Goal: Task Accomplishment & Management: Manage account settings

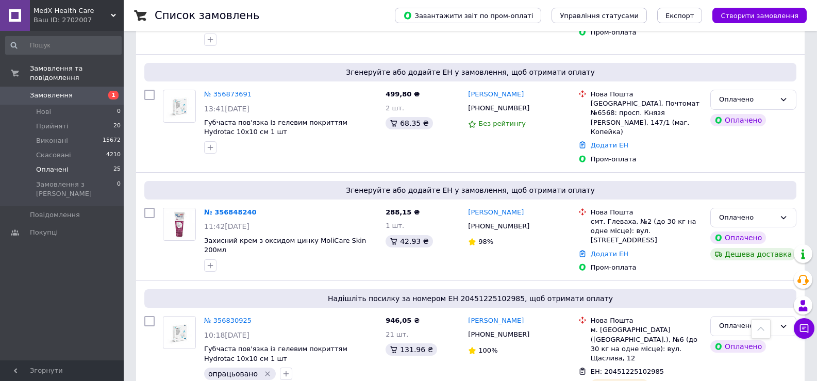
scroll to position [52, 0]
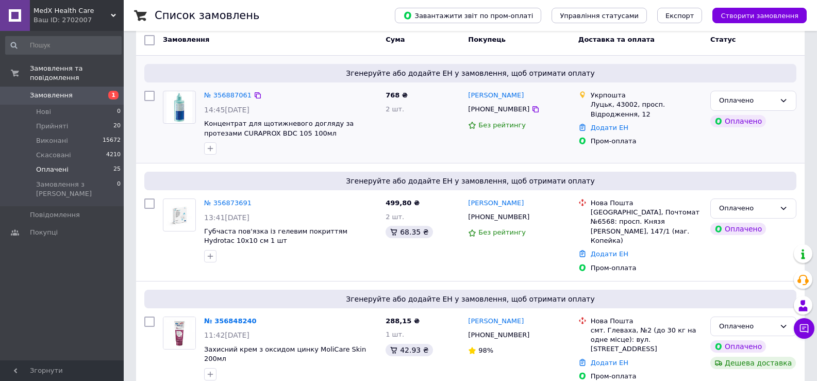
scroll to position [155, 0]
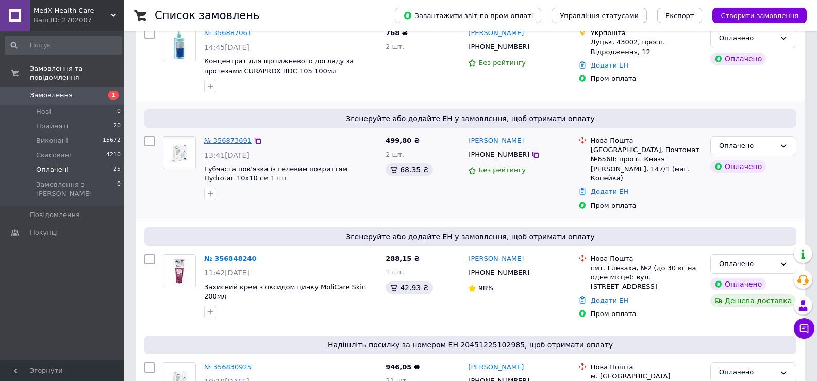
click at [227, 144] on link "№ 356873691" at bounding box center [227, 141] width 47 height 8
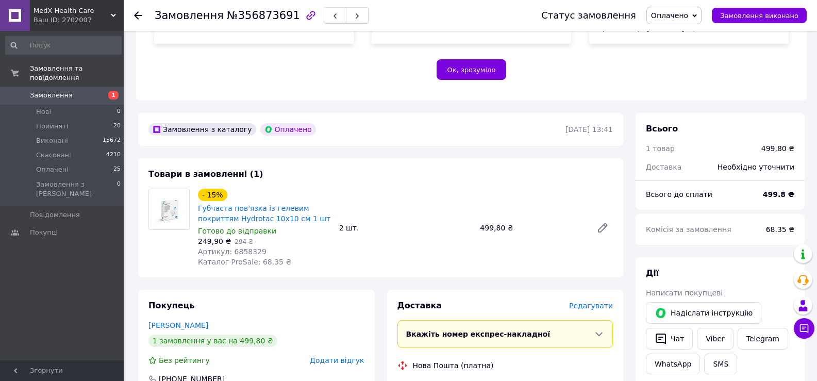
scroll to position [309, 0]
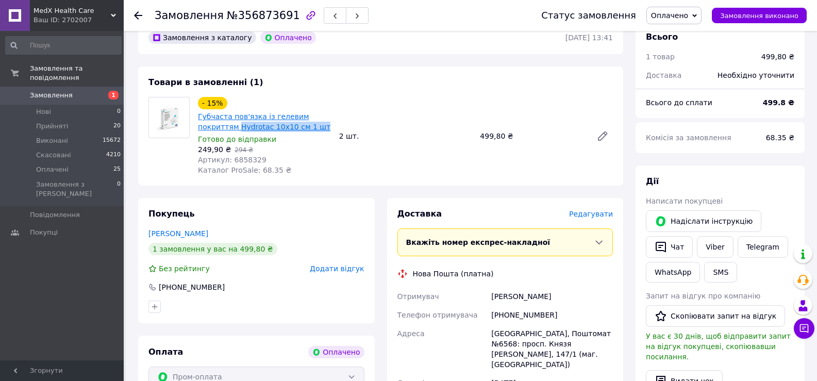
drag, startPoint x: 299, startPoint y: 167, endPoint x: 244, endPoint y: 155, distance: 55.3
click at [244, 132] on span "Губчаста пов'язка із гелевим покриттям Hydrotac 10x10 см 1 шт" at bounding box center [264, 121] width 133 height 21
copy link "Hydrotac 10x10 см 1 шт"
click at [401, 177] on div "- 15% Губчаста пов'язка із гелевим покриттям Hydrotac 10x10 см 1 шт Готово до в…" at bounding box center [405, 136] width 423 height 83
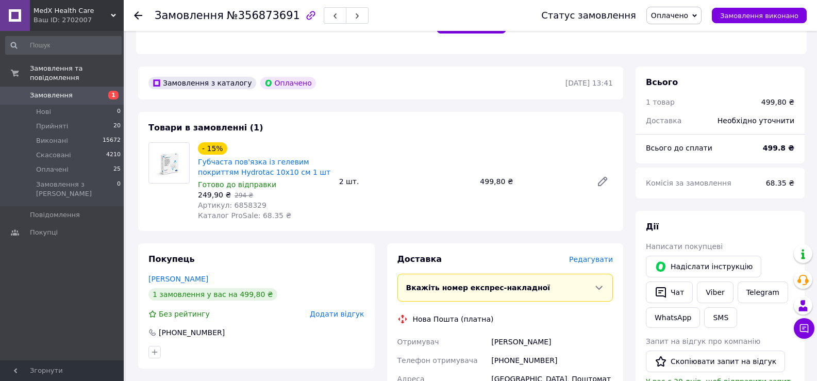
scroll to position [258, 0]
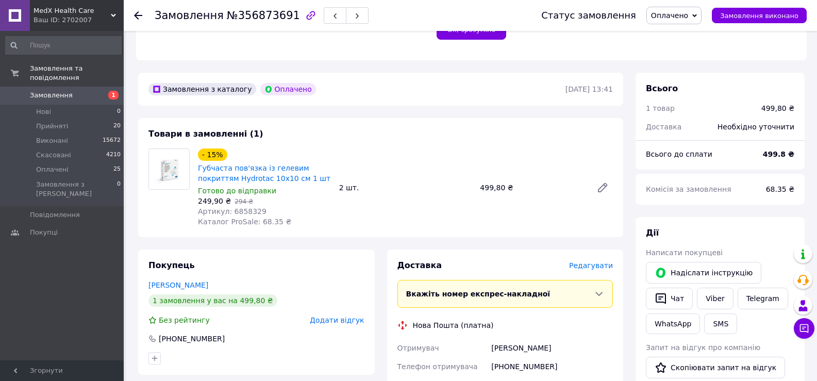
click at [135, 18] on icon at bounding box center [138, 15] width 8 height 8
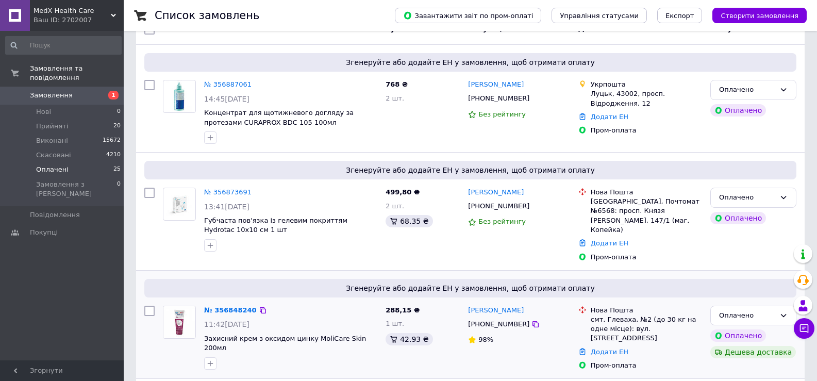
scroll to position [155, 0]
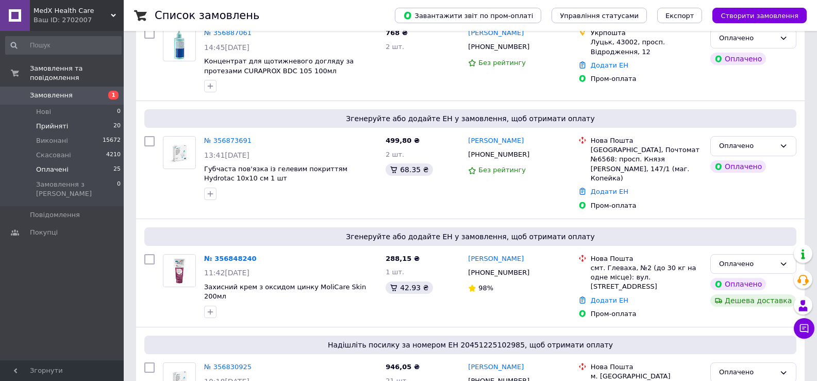
click at [55, 122] on span "Прийняті" at bounding box center [52, 126] width 32 height 9
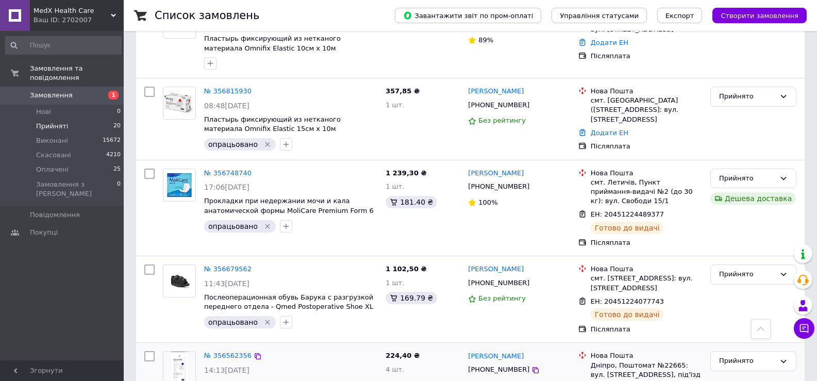
scroll to position [516, 0]
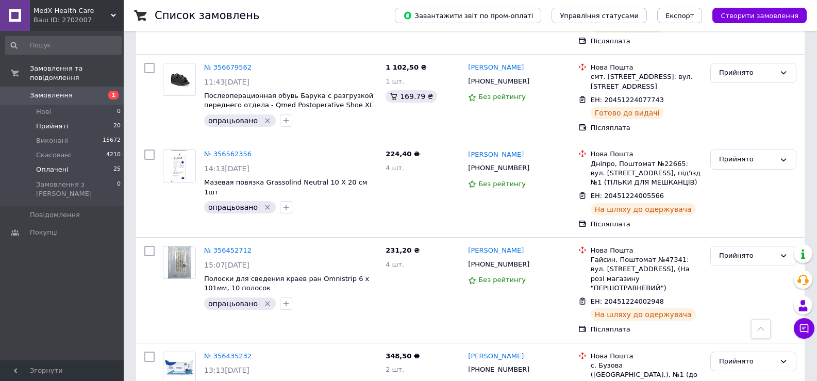
click at [68, 162] on li "Оплачені 25" at bounding box center [63, 169] width 127 height 14
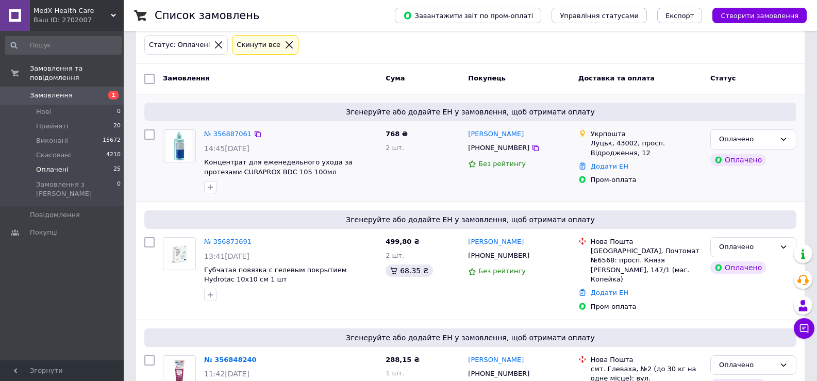
scroll to position [52, 0]
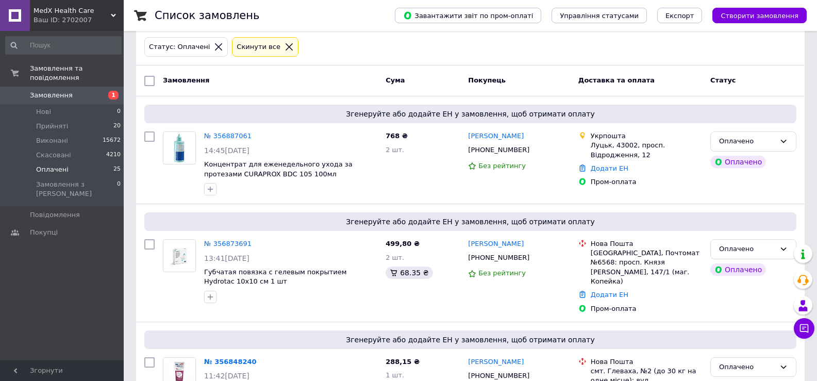
click at [44, 316] on div "Замовлення та повідомлення Замовлення 1 Нові 0 Прийняті 20 Виконані 15672 Скасо…" at bounding box center [63, 197] width 127 height 333
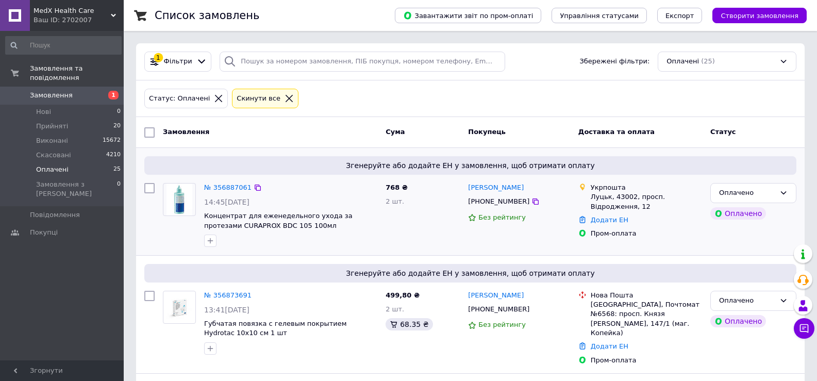
scroll to position [206, 0]
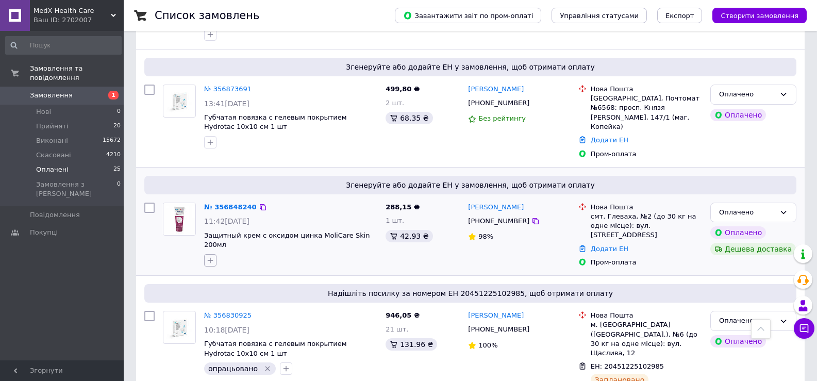
click at [208, 257] on icon "button" at bounding box center [210, 260] width 8 height 8
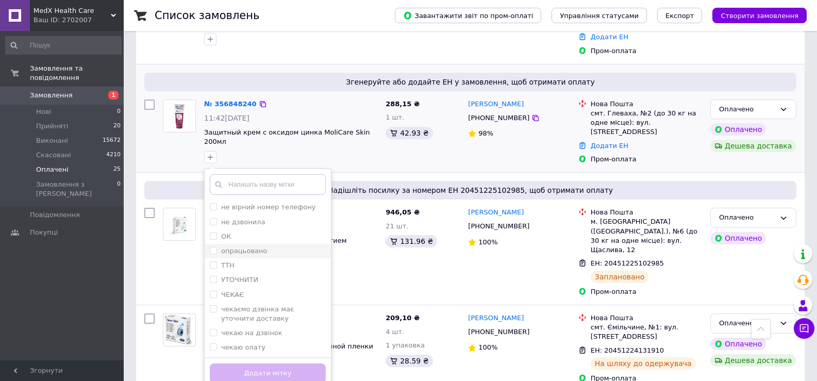
scroll to position [58, 0]
click at [234, 290] on label "ЧЕКАЄ" at bounding box center [232, 294] width 23 height 8
checkbox input "true"
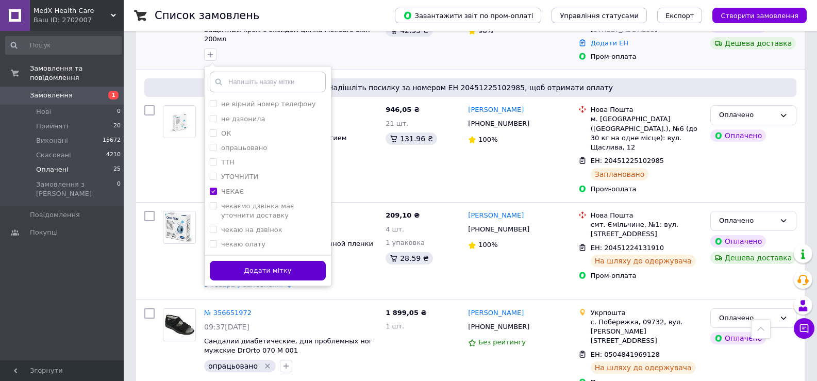
scroll to position [413, 0]
click at [283, 261] on button "Додати мітку" at bounding box center [268, 270] width 116 height 20
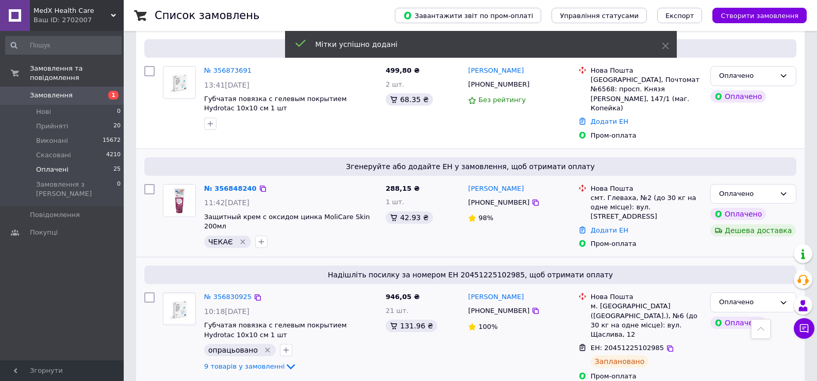
scroll to position [206, 0]
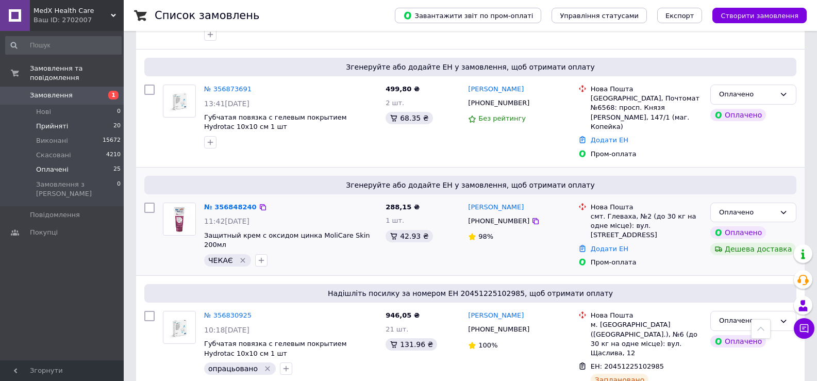
click at [57, 122] on span "Прийняті" at bounding box center [52, 126] width 32 height 9
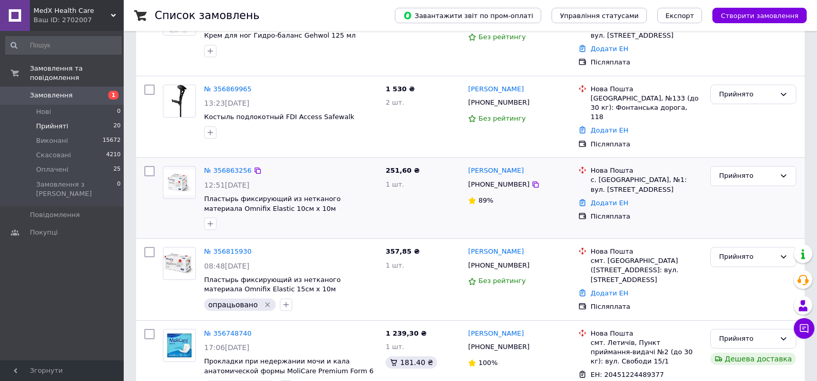
scroll to position [155, 0]
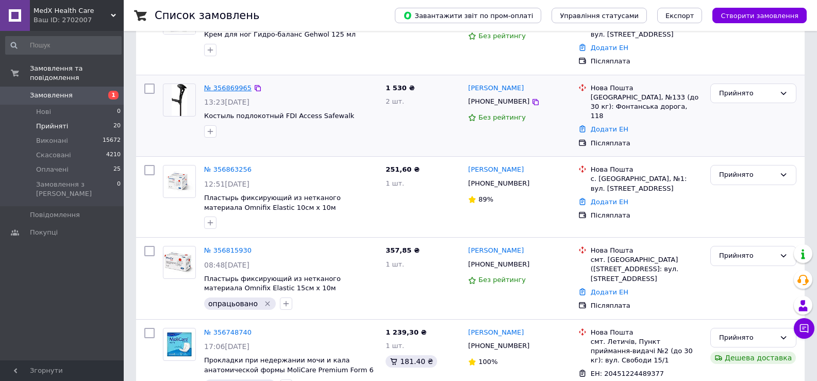
click at [221, 84] on link "№ 356869965" at bounding box center [227, 88] width 47 height 8
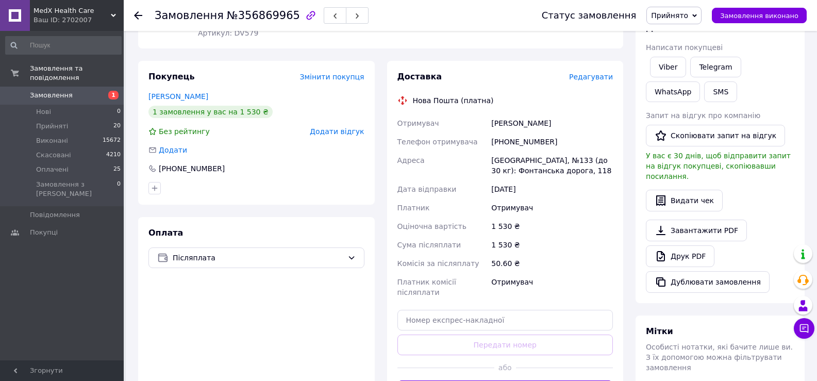
scroll to position [154, 0]
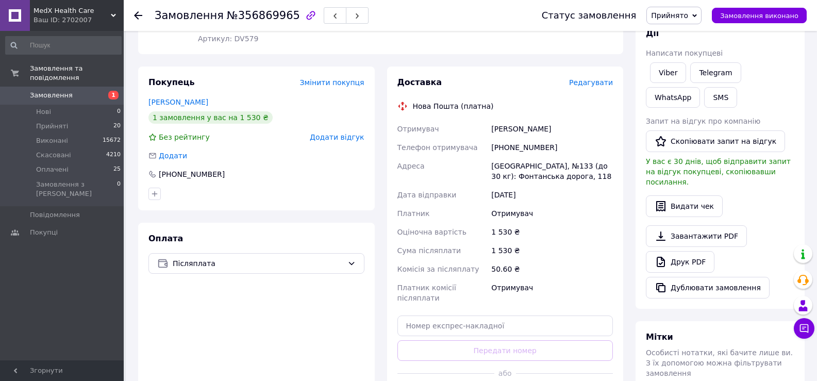
drag, startPoint x: 495, startPoint y: 159, endPoint x: 599, endPoint y: 161, distance: 104.2
click at [599, 138] on div "[PERSON_NAME]" at bounding box center [552, 129] width 126 height 19
drag, startPoint x: 586, startPoint y: 158, endPoint x: 489, endPoint y: 156, distance: 97.0
click at [489, 138] on div "[PERSON_NAME]" at bounding box center [552, 129] width 126 height 19
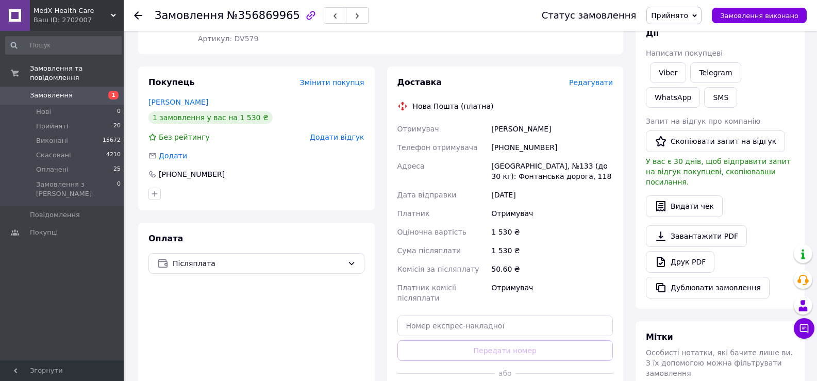
copy div "[PERSON_NAME]"
drag, startPoint x: 494, startPoint y: 181, endPoint x: 558, endPoint y: 181, distance: 65.0
click at [558, 157] on div "[PHONE_NUMBER]" at bounding box center [552, 147] width 126 height 19
copy div "[PHONE_NUMBER]"
drag, startPoint x: 489, startPoint y: 200, endPoint x: 594, endPoint y: 212, distance: 105.4
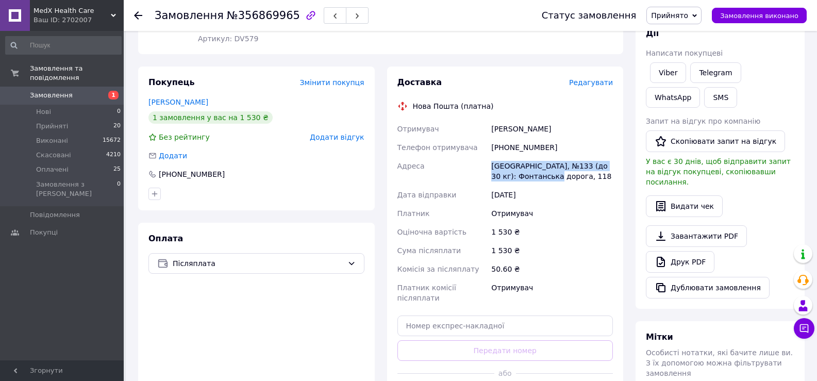
click at [594, 212] on div "Отримувач [PERSON_NAME] Телефон отримувача [PHONE_NUMBER] Адреса Одеса, №133 (д…" at bounding box center [506, 214] width 220 height 188
copy div "Адреса Одеса, №133 (до 30 кг): [STREET_ADDRESS]"
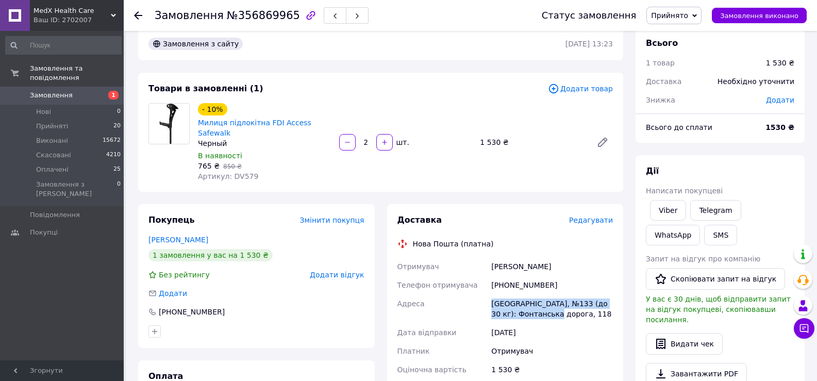
scroll to position [0, 0]
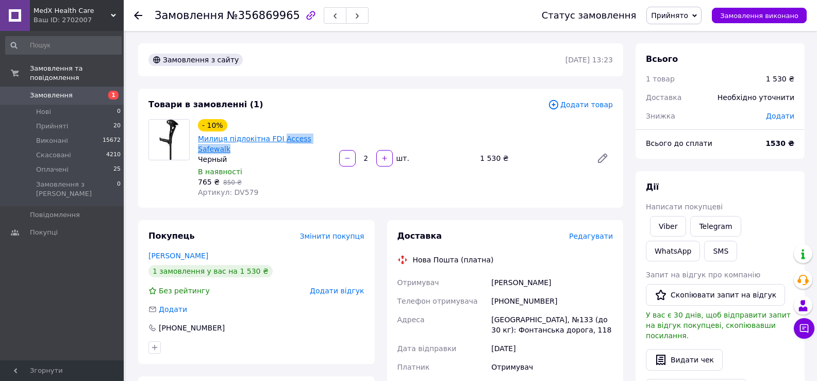
drag, startPoint x: 238, startPoint y: 161, endPoint x: 295, endPoint y: 151, distance: 58.3
click at [295, 151] on span "Милиця підлокітна FDI Access Safewalk" at bounding box center [264, 144] width 133 height 21
copy link "Access Safewalk"
click at [395, 109] on div "Товари в замовленні (1)" at bounding box center [349, 105] width 400 height 12
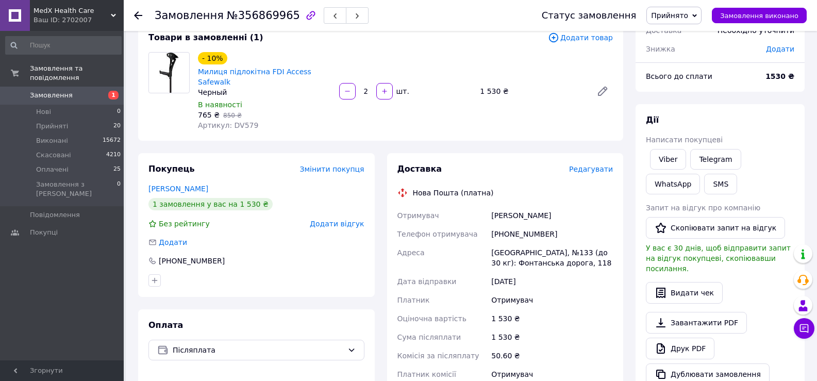
scroll to position [155, 0]
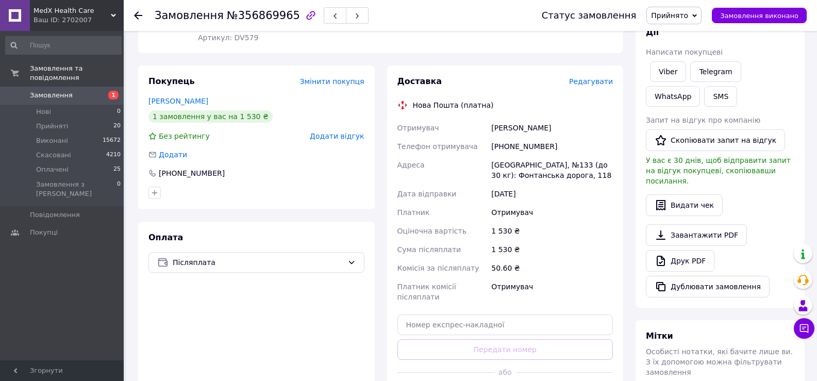
click at [135, 13] on icon at bounding box center [138, 15] width 8 height 8
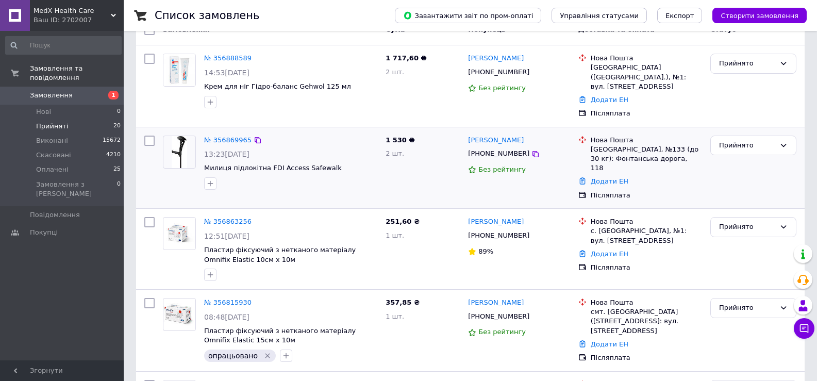
scroll to position [103, 0]
click at [212, 180] on icon "button" at bounding box center [211, 183] width 6 height 6
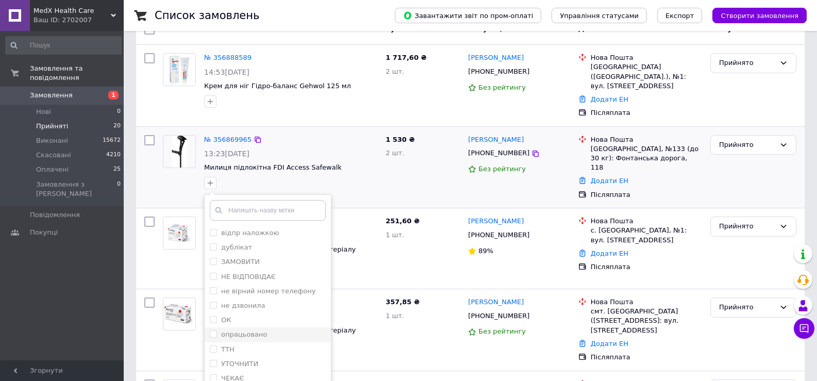
click at [232, 332] on label "опрацьовано" at bounding box center [244, 335] width 46 height 8
checkbox input "true"
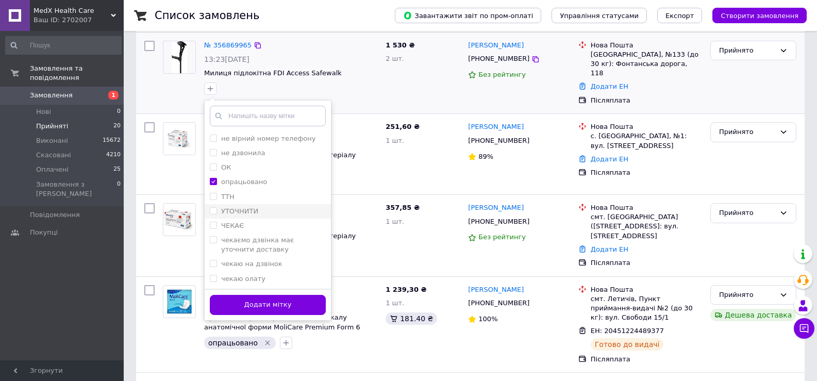
scroll to position [206, 0]
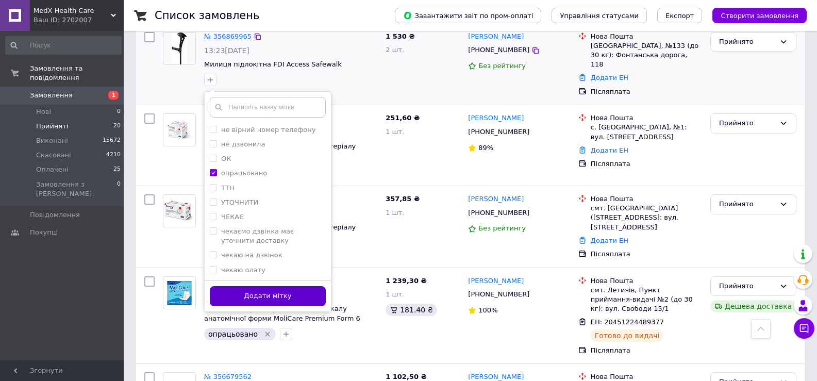
click at [273, 291] on button "Додати мітку" at bounding box center [268, 296] width 116 height 20
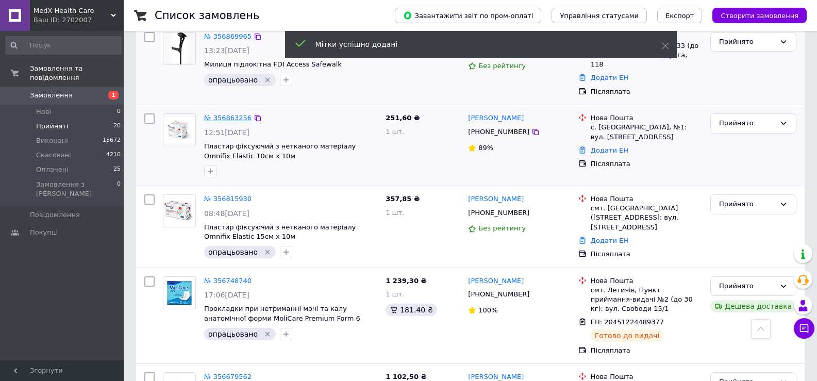
click at [218, 114] on link "№ 356863256" at bounding box center [227, 118] width 47 height 8
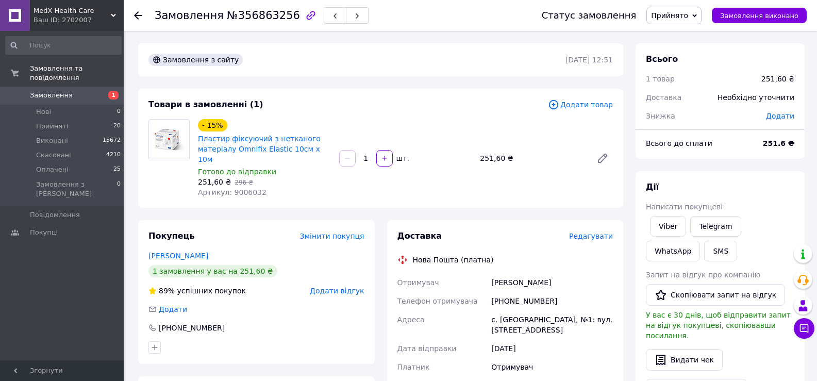
click at [282, 165] on span "Пластир фіксуючий з нетканого матеріалу Omnifix Elastic 10см х 10м" at bounding box center [264, 149] width 133 height 31
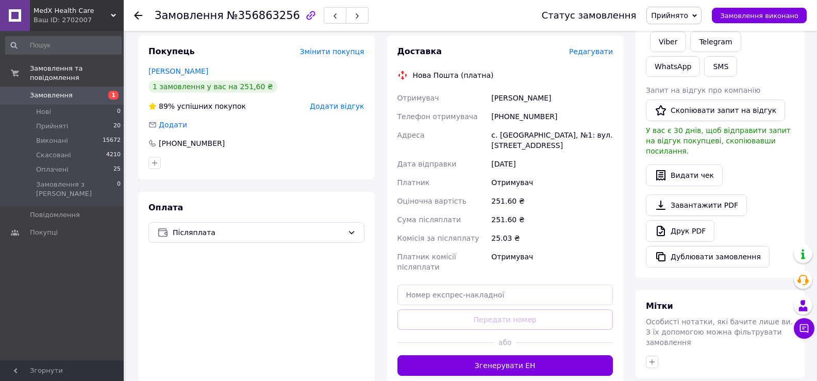
scroll to position [155, 0]
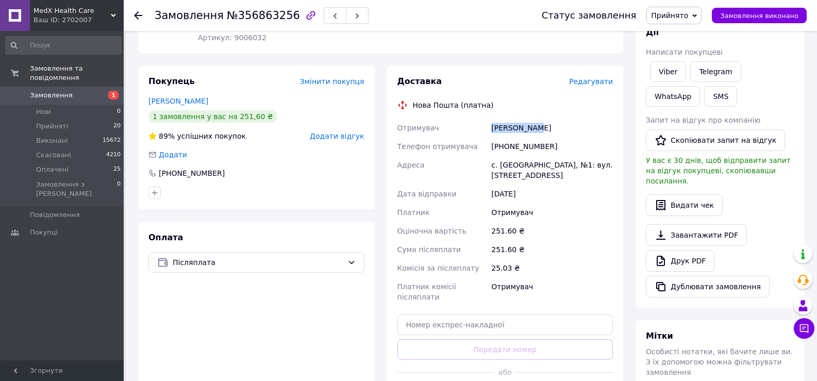
drag, startPoint x: 492, startPoint y: 159, endPoint x: 547, endPoint y: 163, distance: 54.9
click at [547, 137] on div "[PERSON_NAME]" at bounding box center [552, 128] width 126 height 19
copy div "[PERSON_NAME]"
drag, startPoint x: 522, startPoint y: 159, endPoint x: 540, endPoint y: 165, distance: 19.6
click at [540, 137] on div "[PERSON_NAME]" at bounding box center [552, 128] width 126 height 19
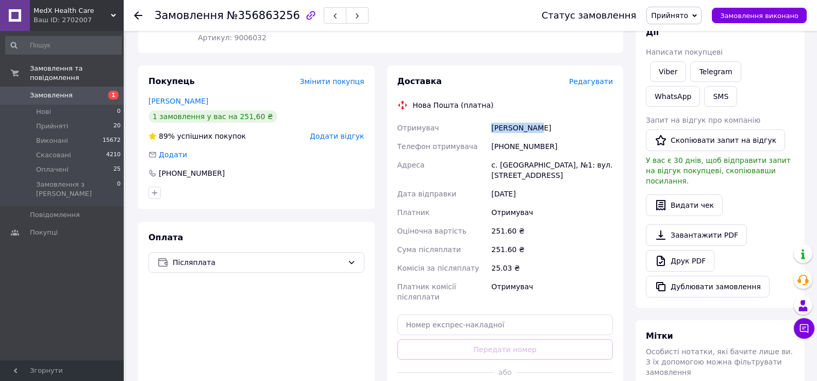
click at [489, 162] on div "Отримувач [PERSON_NAME] Телефон отримувача [PHONE_NUMBER] Адреса с. [GEOGRAPHIC…" at bounding box center [506, 213] width 220 height 188
drag, startPoint x: 552, startPoint y: 177, endPoint x: 536, endPoint y: 178, distance: 16.0
click at [536, 156] on div "[PHONE_NUMBER]" at bounding box center [552, 146] width 126 height 19
click at [579, 156] on div "[PHONE_NUMBER]" at bounding box center [552, 146] width 126 height 19
drag, startPoint x: 579, startPoint y: 177, endPoint x: 493, endPoint y: 188, distance: 86.4
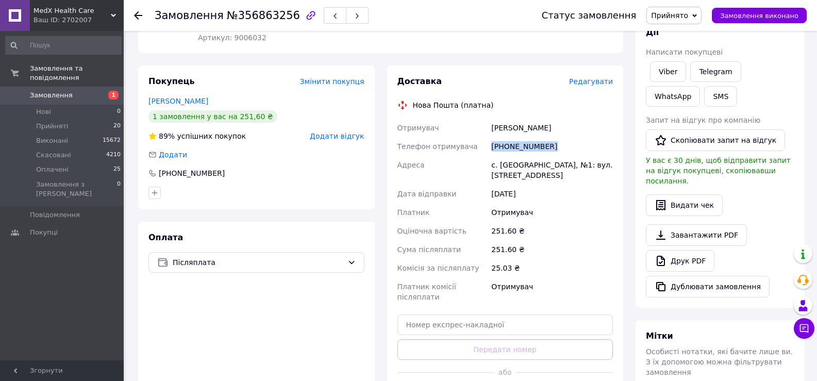
click at [493, 156] on div "[PHONE_NUMBER]" at bounding box center [552, 146] width 126 height 19
copy div "[PHONE_NUMBER]"
drag, startPoint x: 473, startPoint y: 238, endPoint x: 482, endPoint y: 204, distance: 35.5
click at [481, 222] on div "Отримувач [PERSON_NAME] Телефон отримувача [PHONE_NUMBER] Адреса с. [GEOGRAPHIC…" at bounding box center [506, 213] width 220 height 188
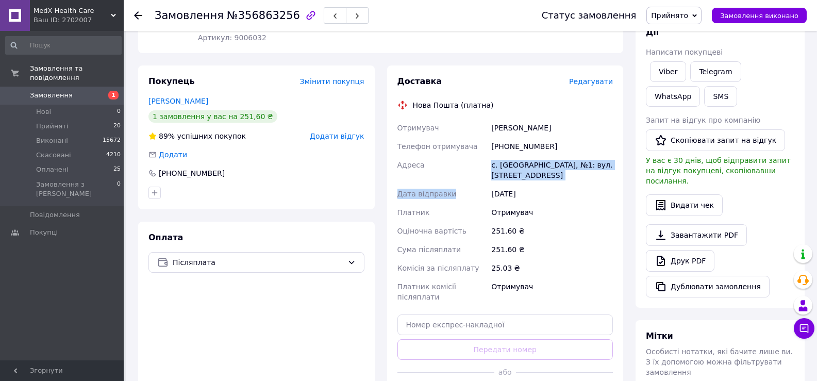
click at [482, 185] on div "Адреса" at bounding box center [443, 170] width 94 height 29
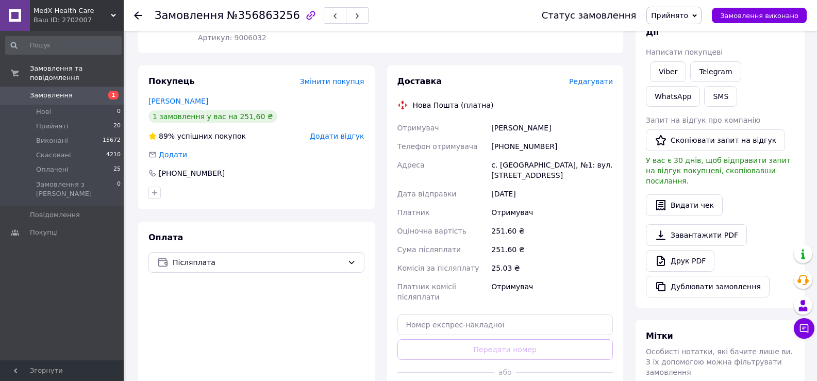
click at [482, 185] on div "Адреса" at bounding box center [443, 170] width 94 height 29
drag, startPoint x: 482, startPoint y: 199, endPoint x: 584, endPoint y: 205, distance: 102.3
click at [584, 205] on div "Отримувач [PERSON_NAME] Телефон отримувача [PHONE_NUMBER] Адреса с. [GEOGRAPHIC…" at bounding box center [506, 213] width 220 height 188
click at [585, 185] on div "с. [GEOGRAPHIC_DATA], №1: вул. [STREET_ADDRESS]" at bounding box center [552, 170] width 126 height 29
drag, startPoint x: 573, startPoint y: 216, endPoint x: 483, endPoint y: 200, distance: 91.6
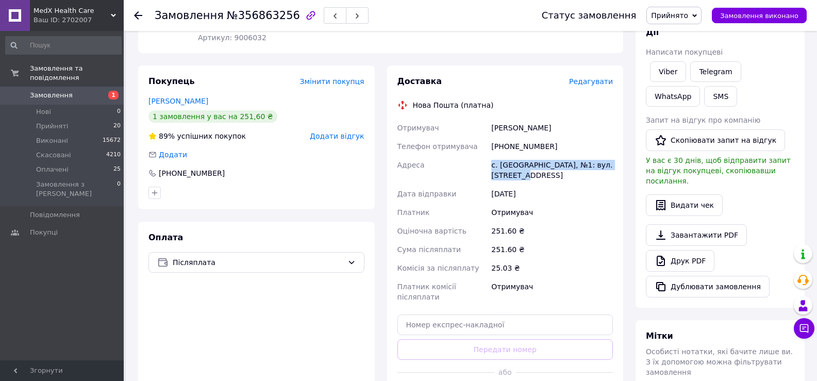
click at [483, 200] on div "Отримувач [PERSON_NAME] Телефон отримувача [PHONE_NUMBER] Адреса с. [GEOGRAPHIC…" at bounding box center [506, 213] width 220 height 188
copy div "Адреса с. [GEOGRAPHIC_DATA], №1: вул. [STREET_ADDRESS]"
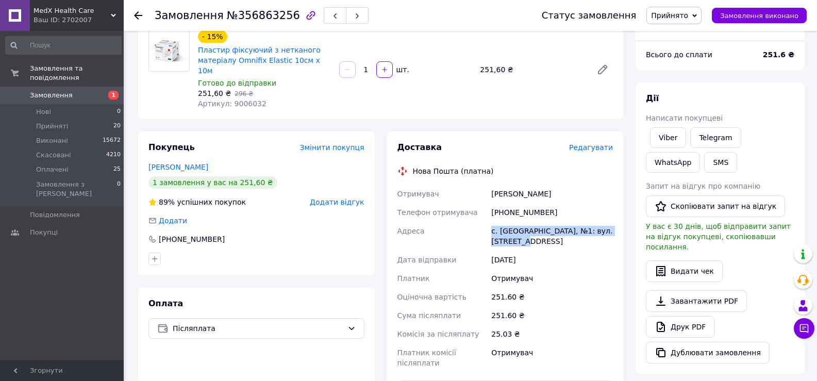
scroll to position [0, 0]
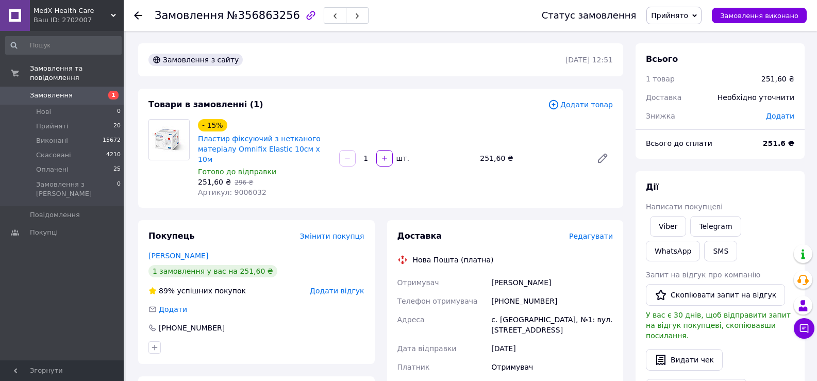
click at [137, 12] on icon at bounding box center [138, 15] width 8 height 8
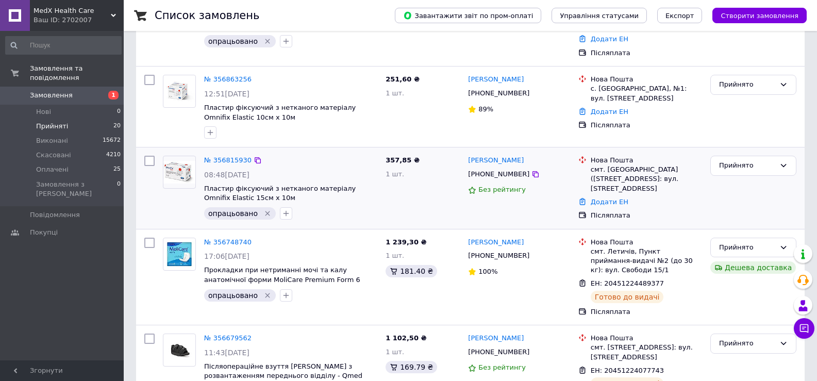
scroll to position [258, 0]
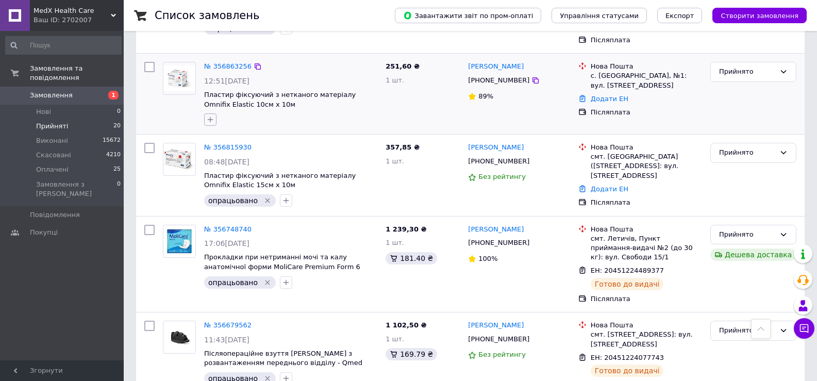
click at [215, 113] on button "button" at bounding box center [210, 119] width 12 height 12
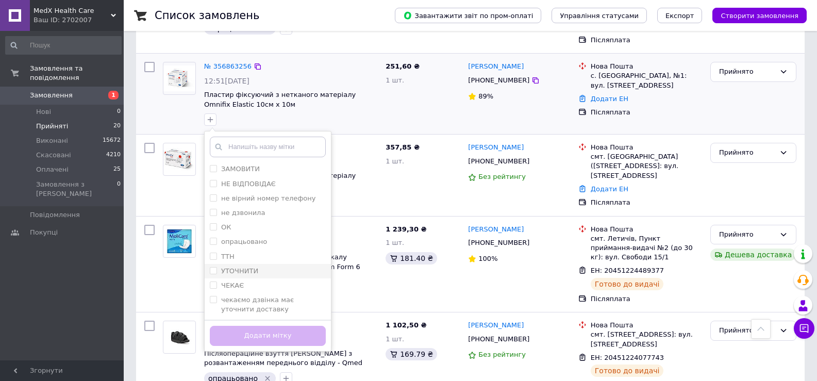
scroll to position [58, 0]
click at [259, 209] on label "опрацьовано" at bounding box center [244, 213] width 46 height 8
checkbox input "true"
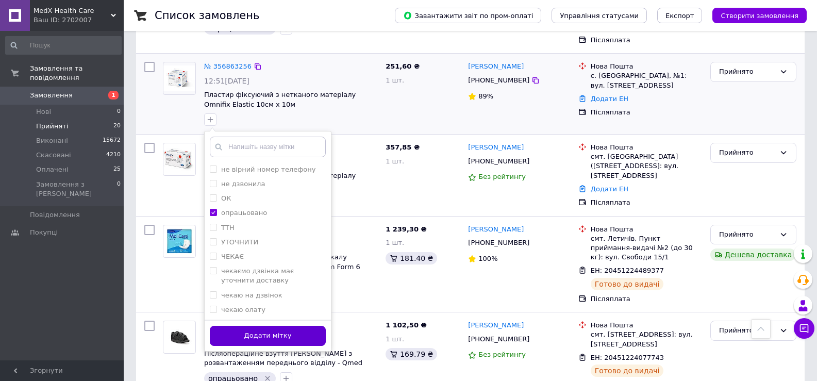
click at [279, 326] on button "Додати мітку" at bounding box center [268, 336] width 116 height 20
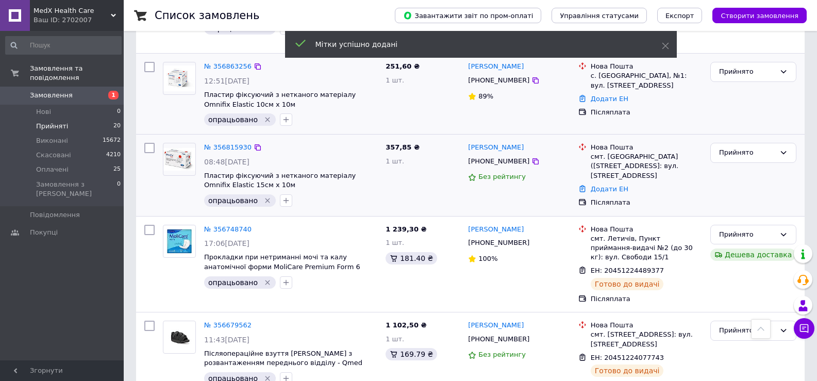
scroll to position [0, 0]
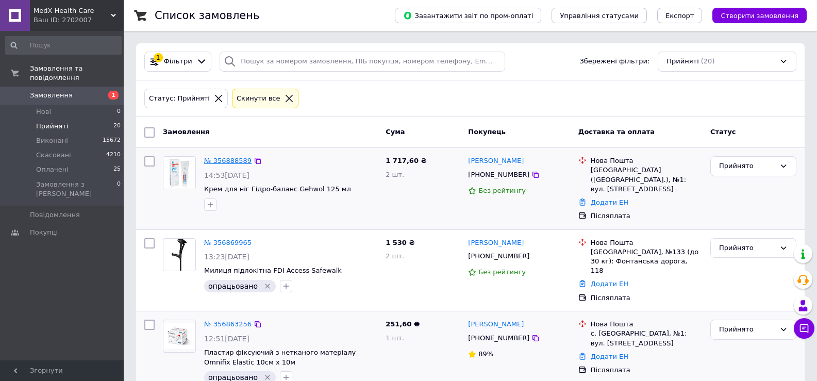
click at [238, 159] on link "№ 356888589" at bounding box center [227, 161] width 47 height 8
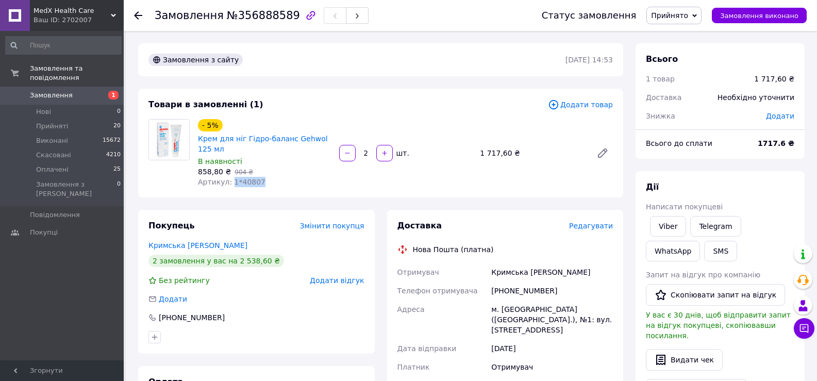
drag, startPoint x: 243, startPoint y: 201, endPoint x: 236, endPoint y: 201, distance: 6.7
click at [236, 189] on div "- 5% Крем для ніг Гідро-баланс Gehwol 125 мл В наявності 858,80 ₴   904 ₴ Артик…" at bounding box center [264, 153] width 141 height 72
copy span "1*40807"
click at [134, 16] on icon at bounding box center [138, 15] width 8 height 8
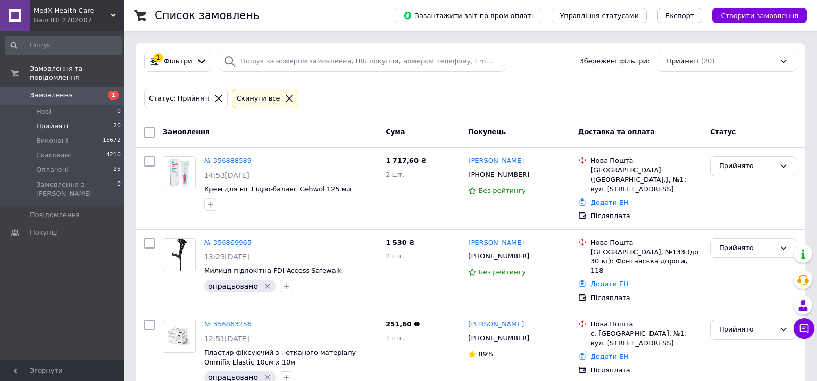
click at [34, 281] on div "Замовлення та повідомлення Замовлення 1 Нові 0 Прийняті 20 Виконані 15672 Скасо…" at bounding box center [63, 197] width 127 height 333
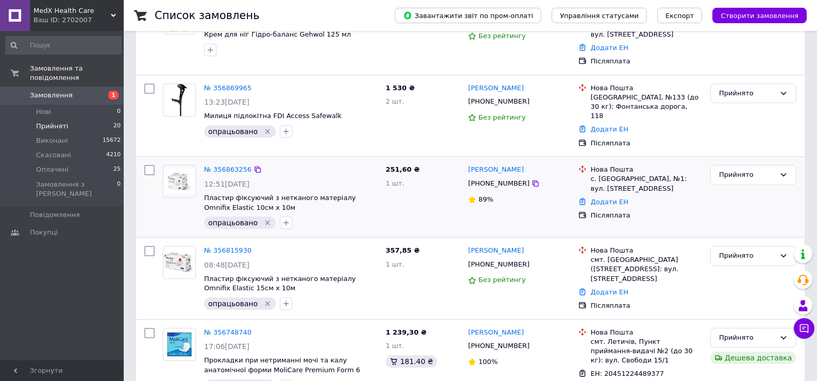
scroll to position [103, 0]
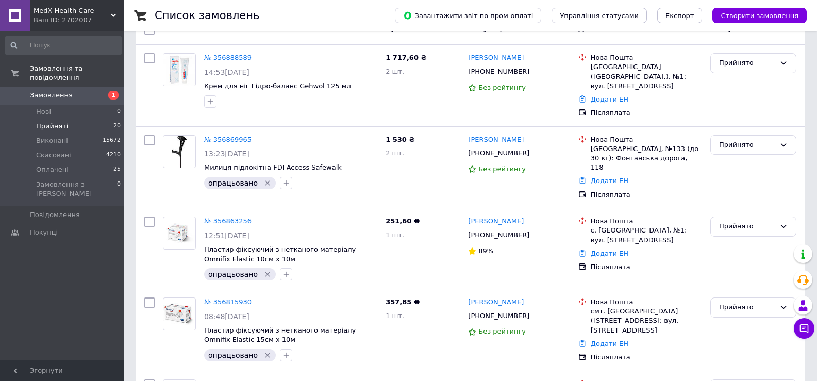
click at [46, 280] on div "Замовлення та повідомлення Замовлення 1 Нові 0 Прийняті 20 Виконані 15672 Скасо…" at bounding box center [63, 197] width 127 height 333
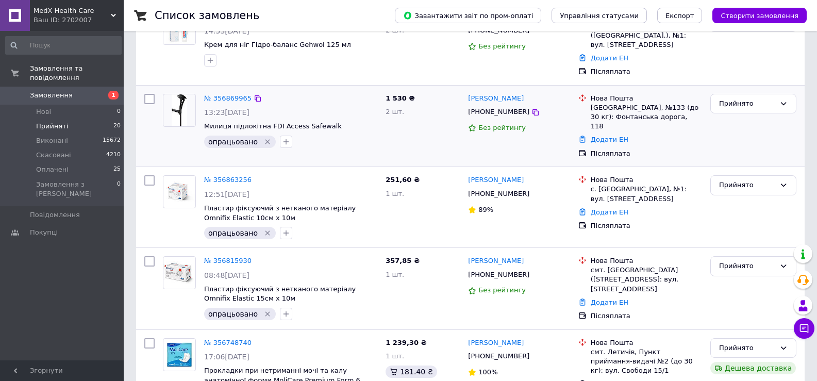
scroll to position [155, 0]
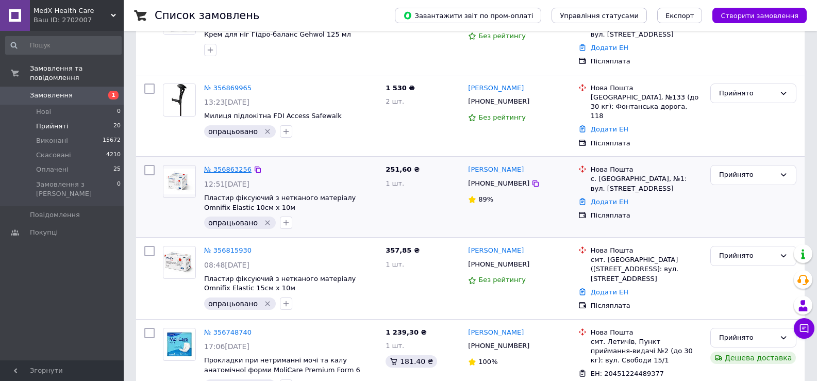
click at [236, 166] on link "№ 356863256" at bounding box center [227, 170] width 47 height 8
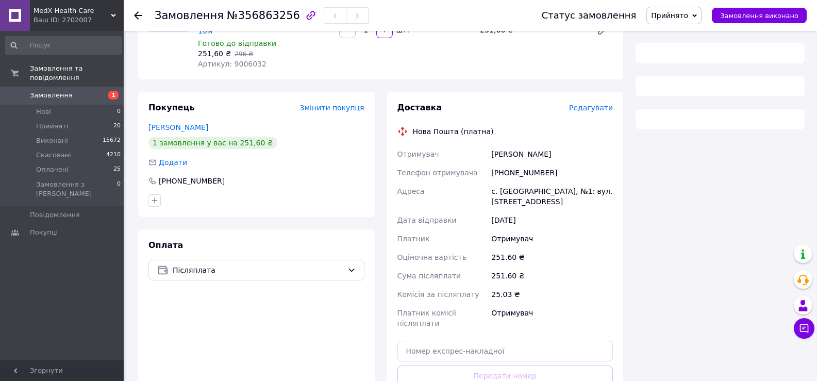
scroll to position [155, 0]
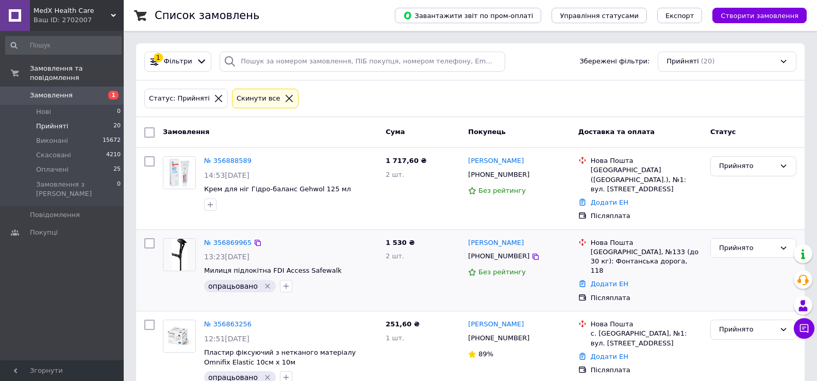
scroll to position [52, 0]
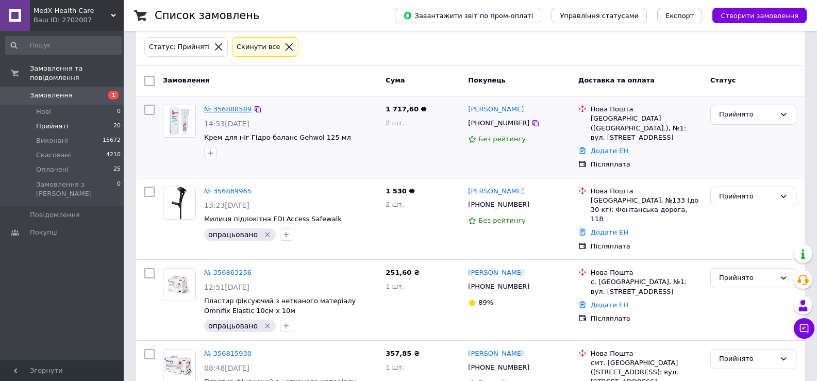
click at [225, 108] on link "№ 356888589" at bounding box center [227, 109] width 47 height 8
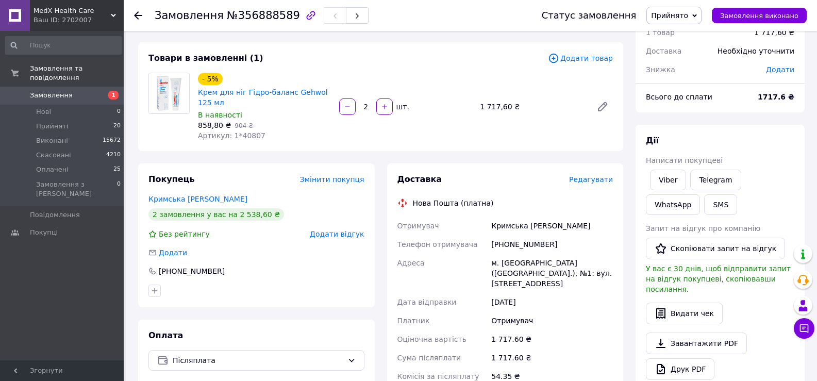
scroll to position [103, 0]
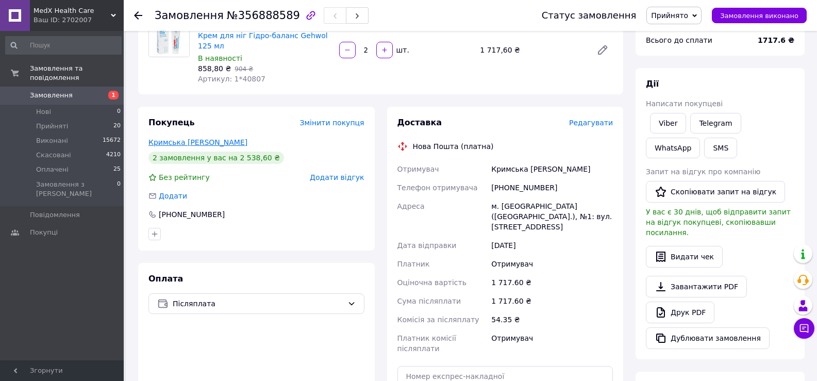
click at [177, 146] on link "Кримська [PERSON_NAME]" at bounding box center [198, 142] width 99 height 8
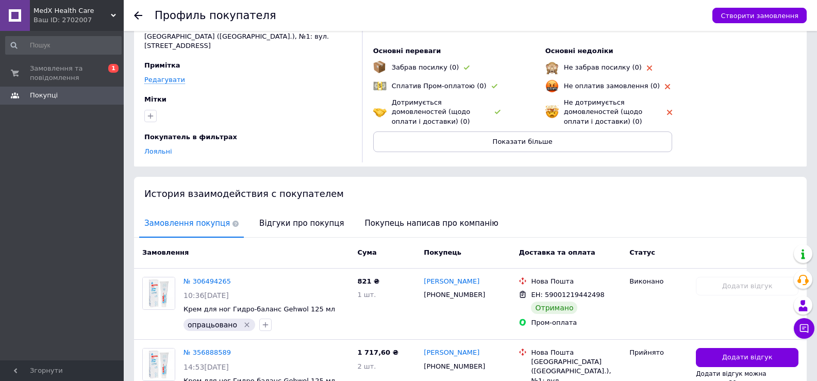
scroll to position [135, 0]
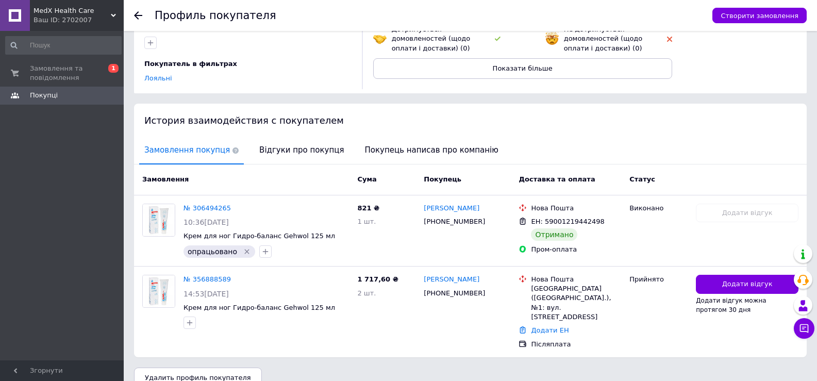
click at [139, 16] on use at bounding box center [138, 15] width 8 height 8
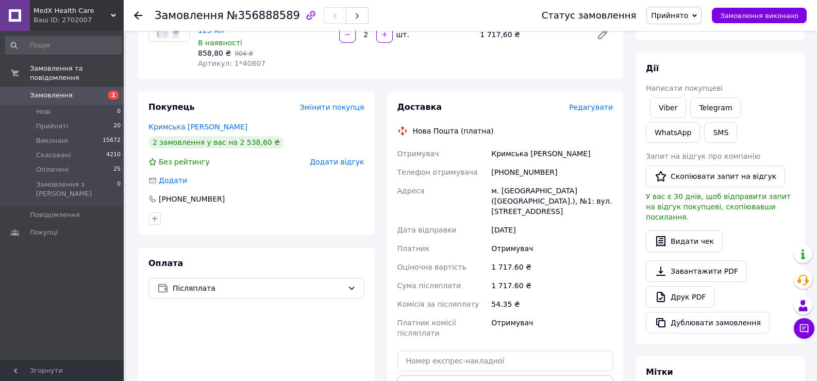
scroll to position [142, 0]
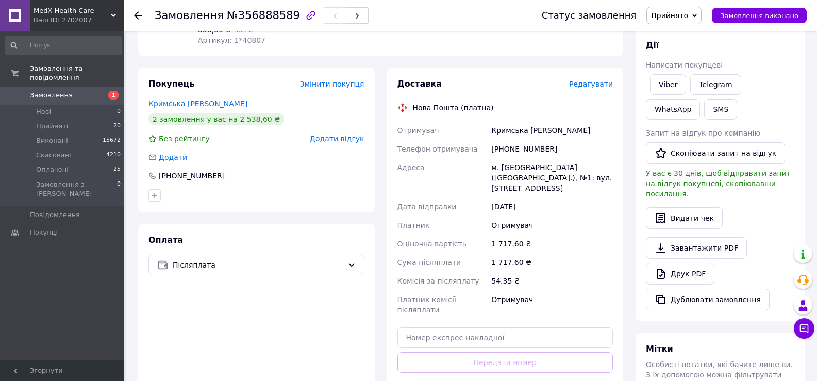
click at [494, 158] on div "[PHONE_NUMBER]" at bounding box center [552, 149] width 126 height 19
copy div "[PHONE_NUMBER]"
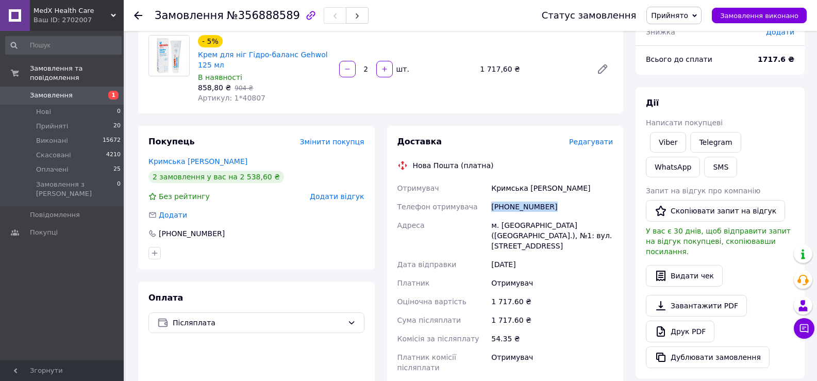
scroll to position [155, 0]
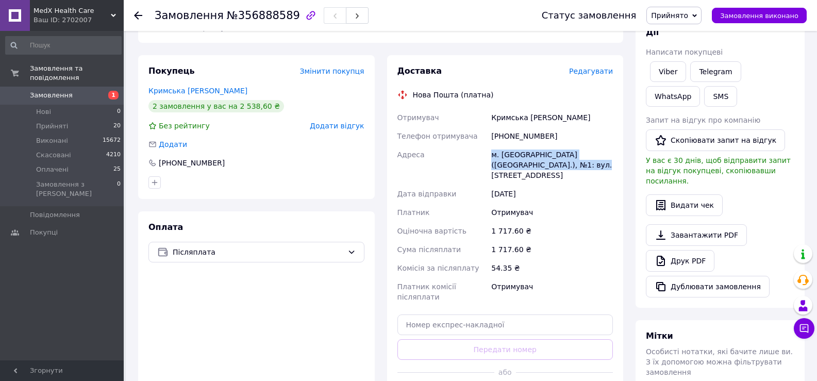
drag, startPoint x: 489, startPoint y: 184, endPoint x: 613, endPoint y: 205, distance: 125.6
click at [613, 185] on div "м. [GEOGRAPHIC_DATA] ([GEOGRAPHIC_DATA].), №1: вул. [STREET_ADDRESS]" at bounding box center [552, 164] width 126 height 39
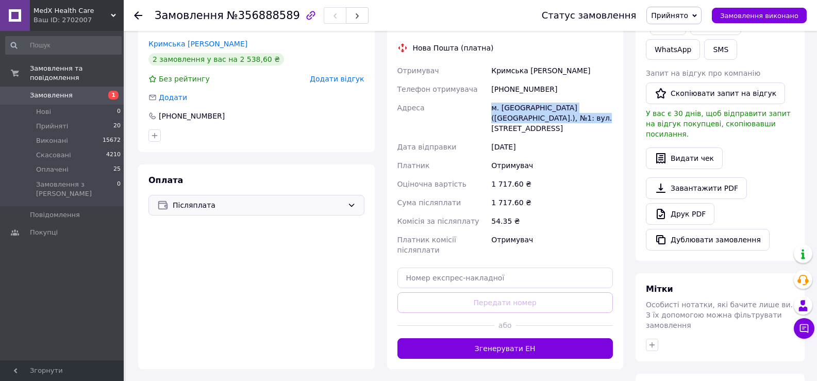
scroll to position [0, 0]
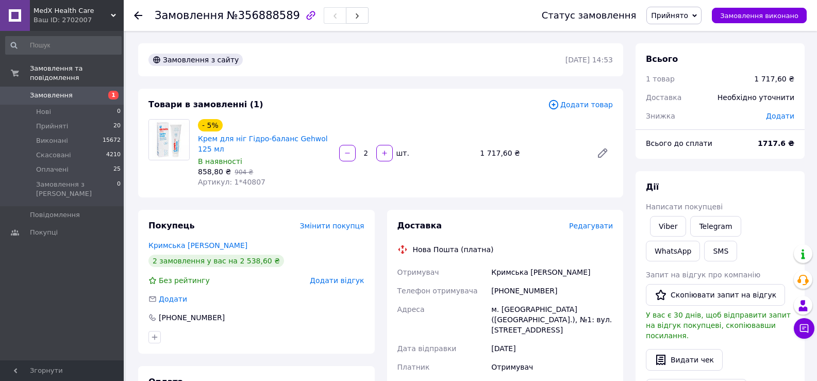
click at [137, 13] on use at bounding box center [138, 15] width 8 height 8
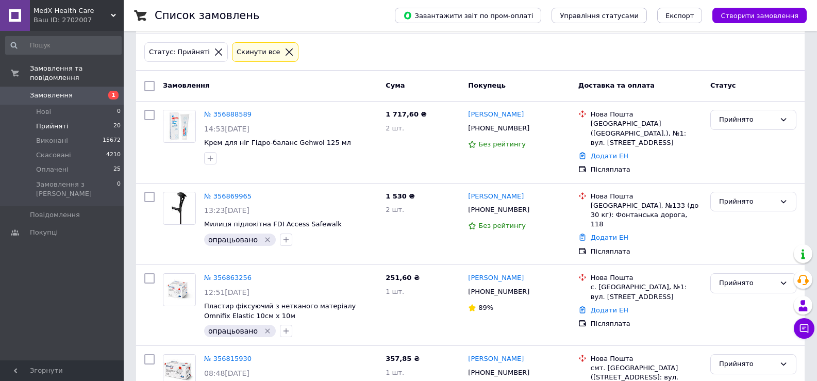
scroll to position [103, 0]
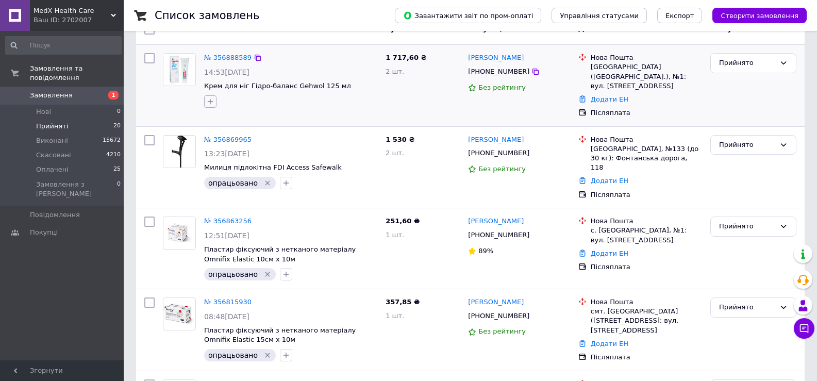
click at [209, 101] on icon "button" at bounding box center [210, 101] width 8 height 8
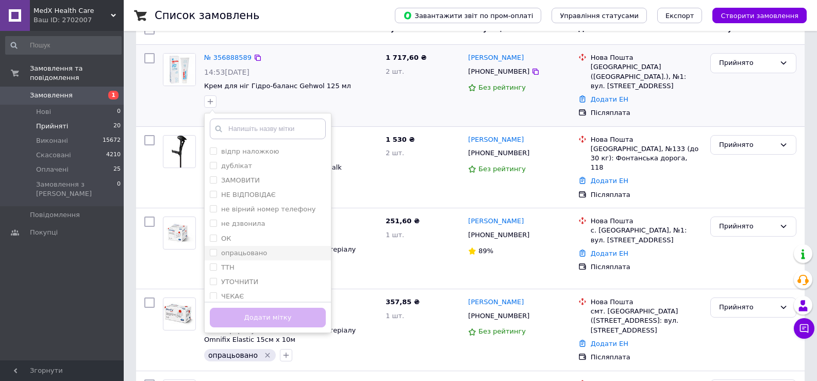
click at [266, 258] on div "опрацьовано" at bounding box center [268, 253] width 116 height 9
checkbox input "true"
click at [287, 322] on button "Додати мітку" at bounding box center [268, 318] width 116 height 20
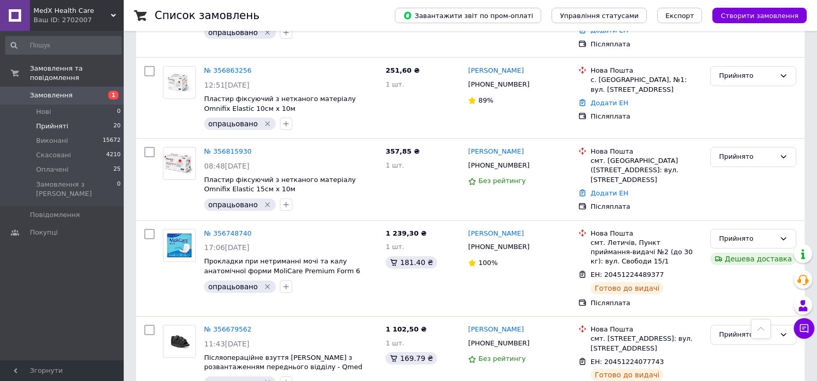
scroll to position [258, 0]
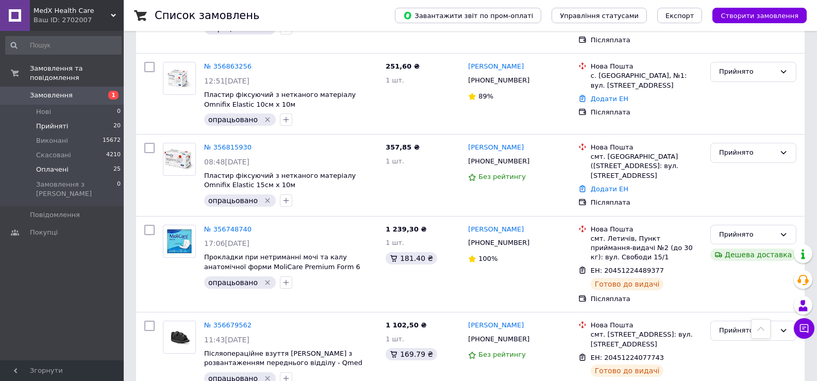
click at [52, 165] on span "Оплачені" at bounding box center [52, 169] width 32 height 9
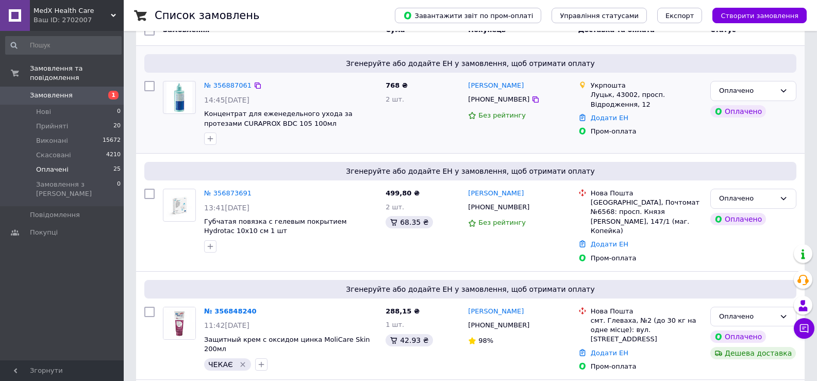
scroll to position [103, 0]
click at [144, 129] on div at bounding box center [149, 112] width 19 height 72
click at [227, 88] on link "№ 356887061" at bounding box center [227, 84] width 47 height 8
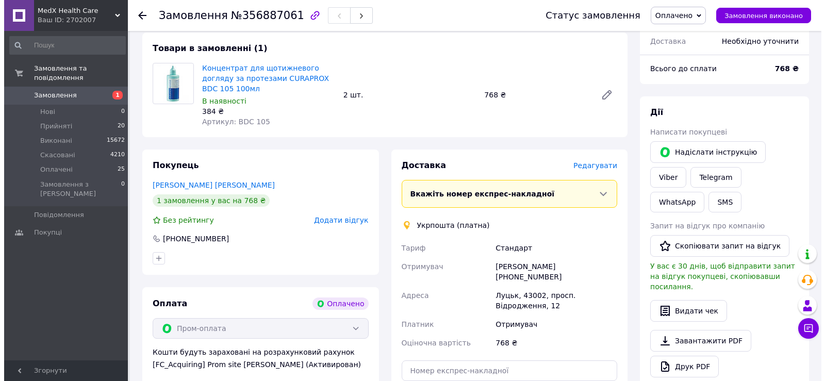
scroll to position [361, 0]
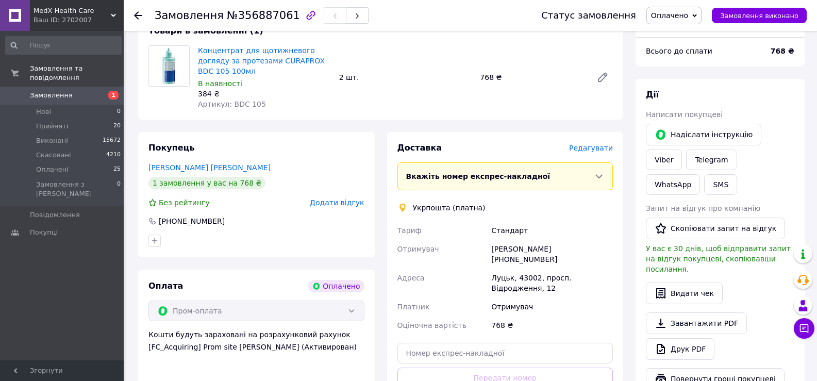
click at [589, 152] on span "Редагувати" at bounding box center [591, 148] width 44 height 8
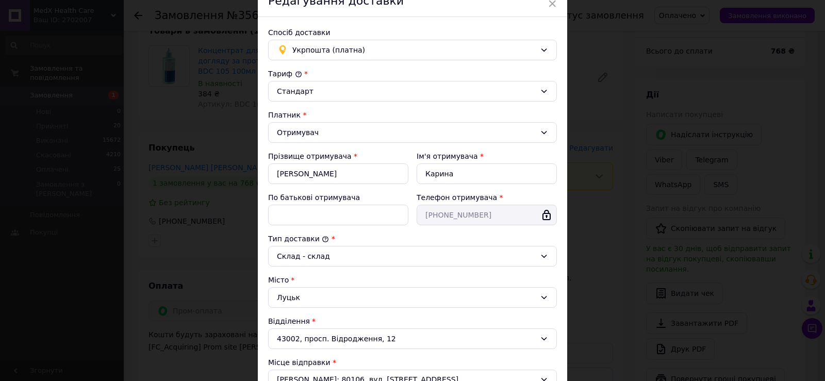
scroll to position [0, 0]
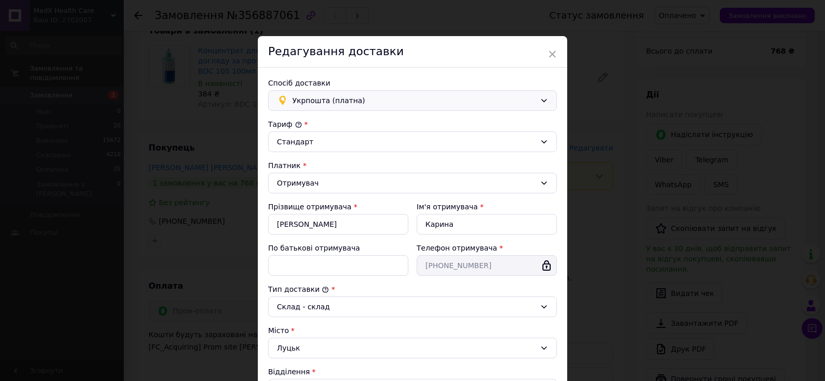
click at [510, 106] on span "Укрпошта (платна)" at bounding box center [413, 100] width 243 height 11
click at [365, 127] on span "Нова Пошта (платна)" at bounding box center [420, 123] width 256 height 10
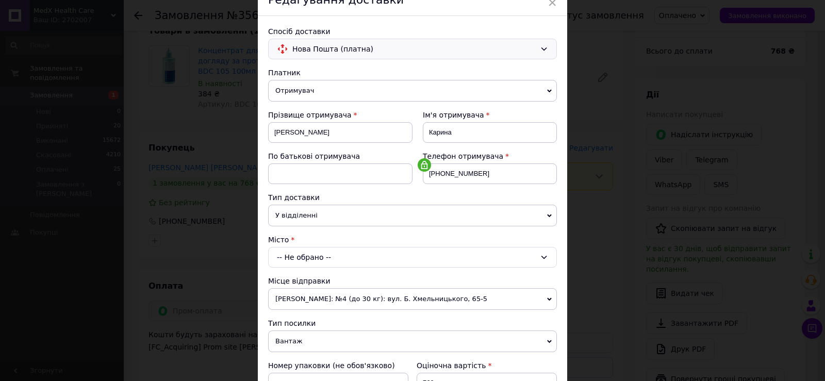
scroll to position [103, 0]
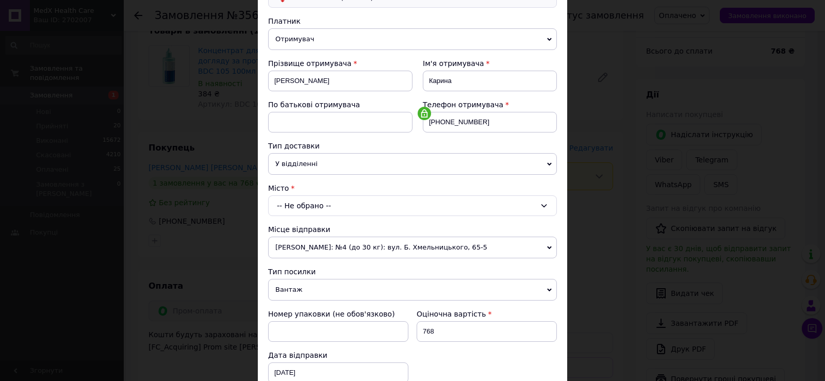
click at [323, 216] on div "-- Не обрано --" at bounding box center [412, 205] width 289 height 21
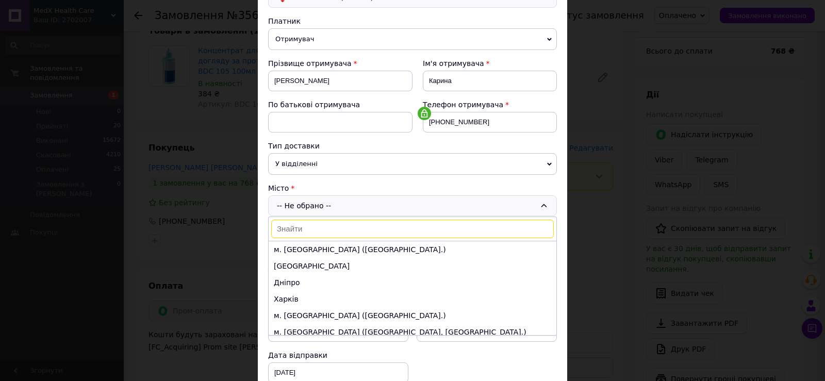
click at [290, 238] on input at bounding box center [412, 229] width 283 height 19
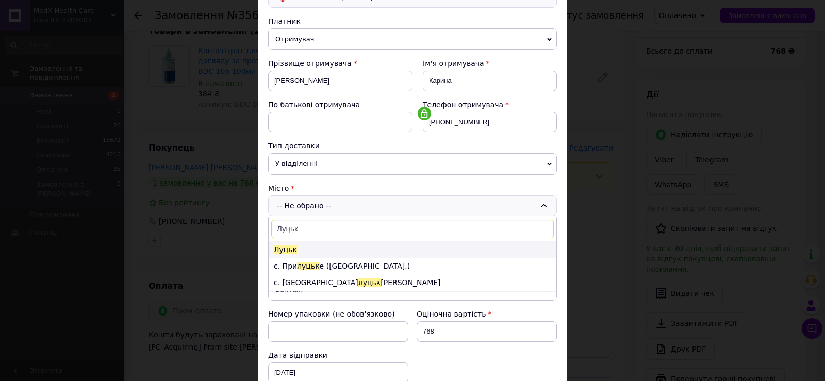
type input "Луцьк"
click at [285, 254] on span "Луцьк" at bounding box center [285, 249] width 23 height 8
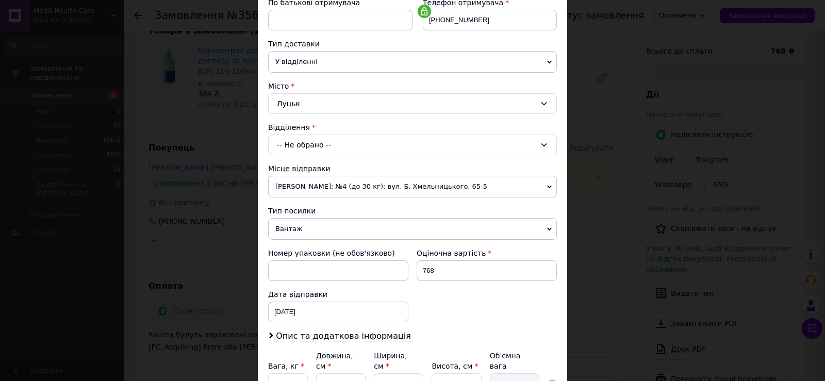
scroll to position [206, 0]
click at [421, 154] on div "-- Не обрано --" at bounding box center [412, 144] width 289 height 21
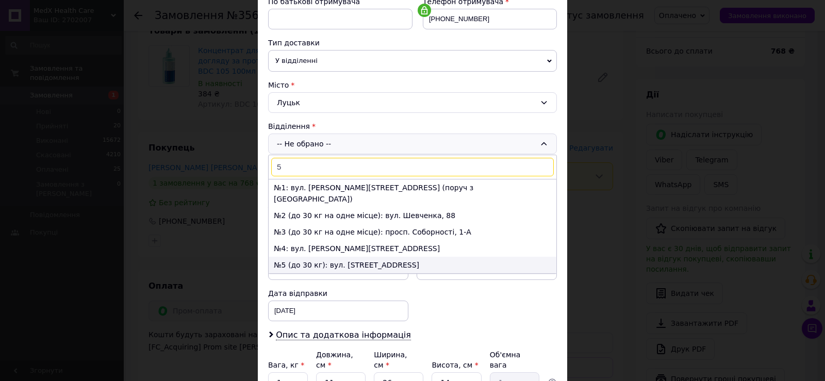
type input "5"
click at [398, 273] on li "№5 (до 30 кг): вул. [STREET_ADDRESS]" at bounding box center [413, 265] width 288 height 17
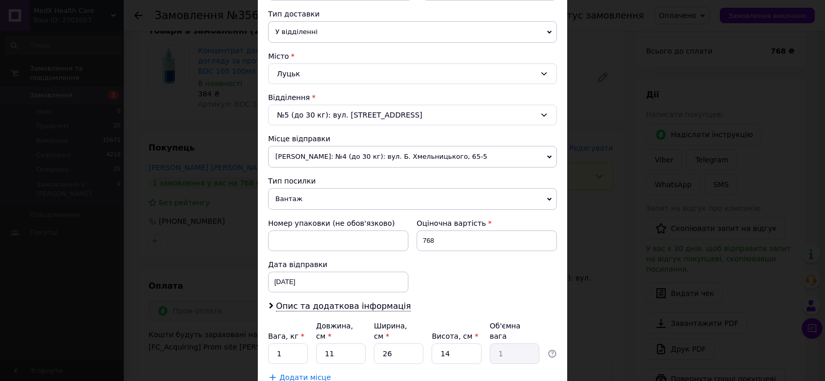
scroll to position [235, 0]
click at [549, 159] on icon at bounding box center [549, 157] width 5 height 3
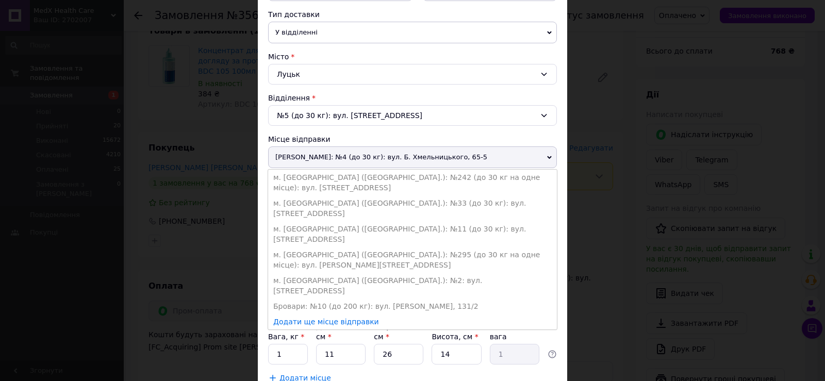
scroll to position [286, 0]
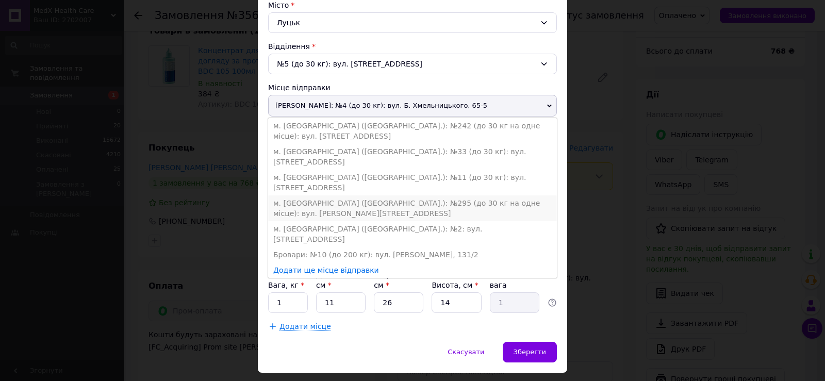
click at [349, 221] on li "м. [GEOGRAPHIC_DATA] ([GEOGRAPHIC_DATA].): №295 (до 30 кг на одне місце): вул. …" at bounding box center [412, 208] width 289 height 26
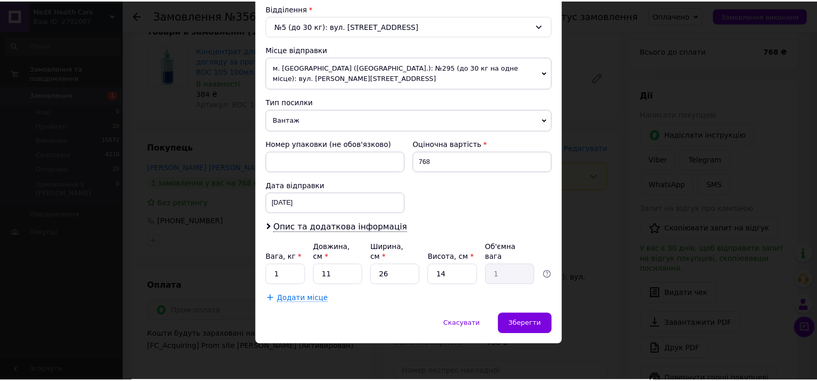
scroll to position [389, 0]
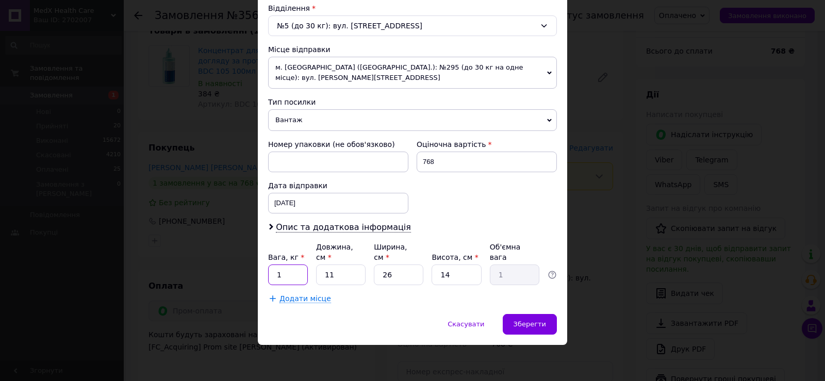
click at [277, 273] on input "1" at bounding box center [288, 275] width 40 height 21
type input "0.1"
click at [384, 273] on input "26" at bounding box center [399, 275] width 50 height 21
drag, startPoint x: 382, startPoint y: 273, endPoint x: 408, endPoint y: 273, distance: 26.8
click at [408, 273] on input "26" at bounding box center [399, 275] width 50 height 21
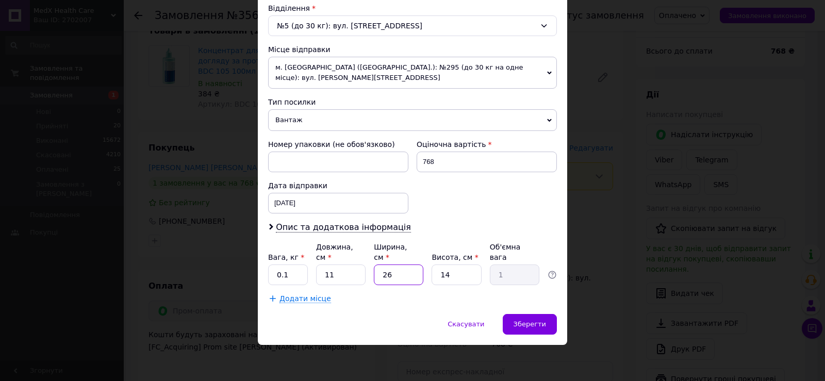
type input "1"
type input "0.1"
type input "10"
type input "0.39"
type input "10"
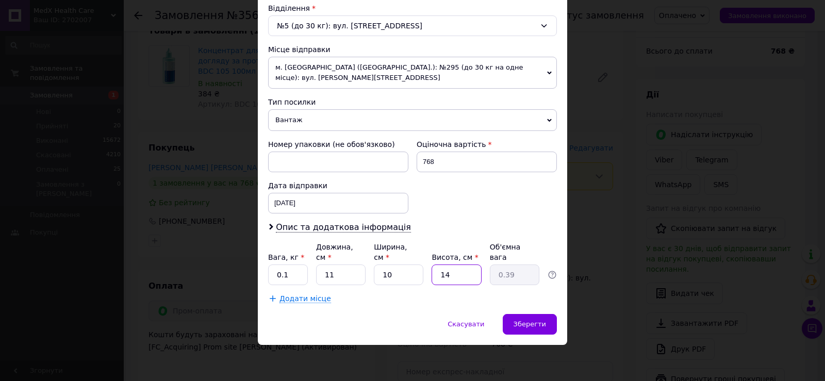
drag, startPoint x: 438, startPoint y: 269, endPoint x: 463, endPoint y: 269, distance: 24.2
click at [463, 269] on input "14" at bounding box center [457, 275] width 50 height 21
type input "2"
type input "0.1"
type input "2"
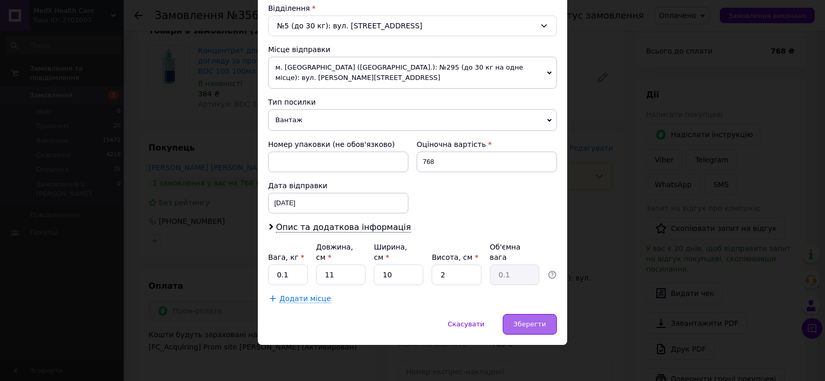
click at [532, 322] on span "Зберегти" at bounding box center [530, 324] width 32 height 8
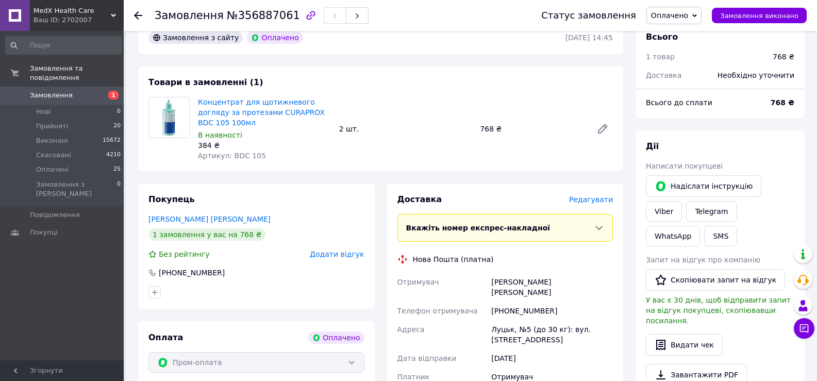
scroll to position [413, 0]
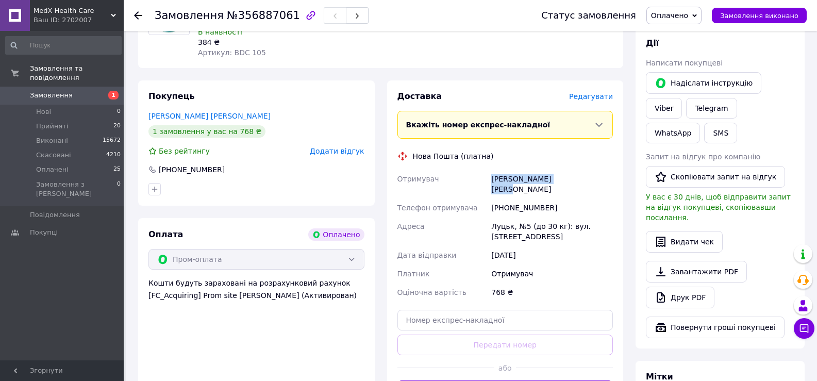
drag, startPoint x: 492, startPoint y: 225, endPoint x: 584, endPoint y: 227, distance: 92.3
click at [584, 199] on div "[PERSON_NAME] [PERSON_NAME]" at bounding box center [552, 184] width 126 height 29
drag, startPoint x: 490, startPoint y: 244, endPoint x: 558, endPoint y: 248, distance: 68.2
click at [558, 217] on div "[PHONE_NUMBER]" at bounding box center [552, 208] width 126 height 19
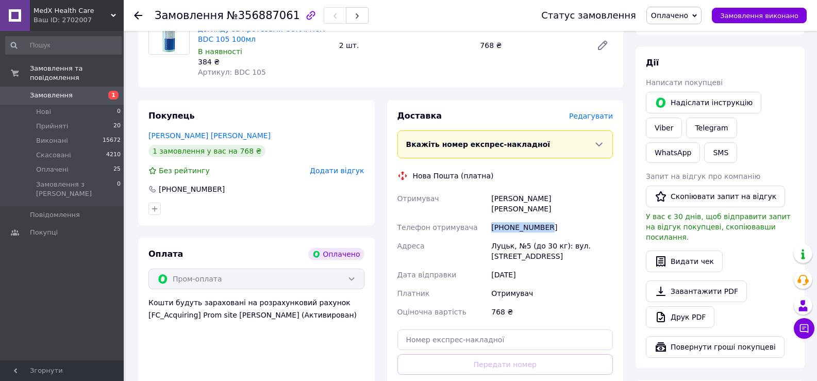
scroll to position [361, 0]
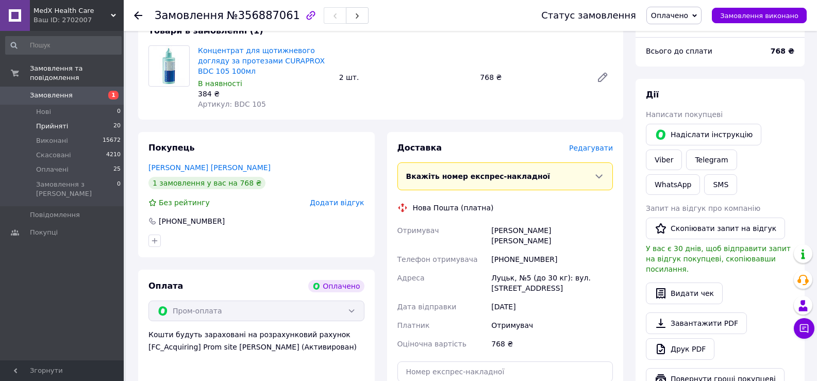
click at [51, 122] on span "Прийняті" at bounding box center [52, 126] width 32 height 9
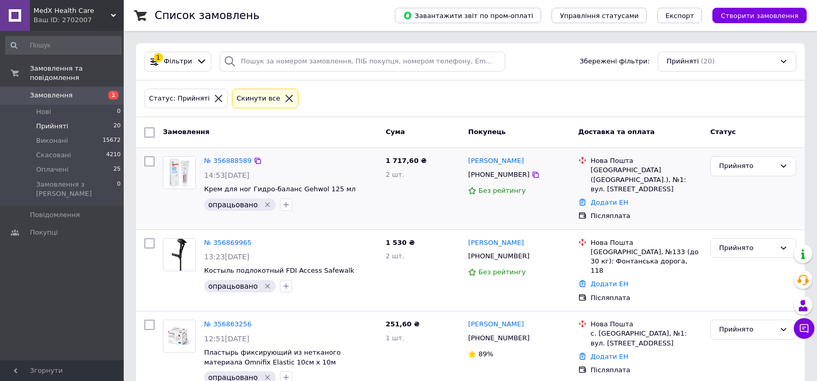
click at [236, 166] on div "№ 356888589" at bounding box center [228, 161] width 50 height 12
click at [235, 160] on link "№ 356888589" at bounding box center [227, 161] width 47 height 8
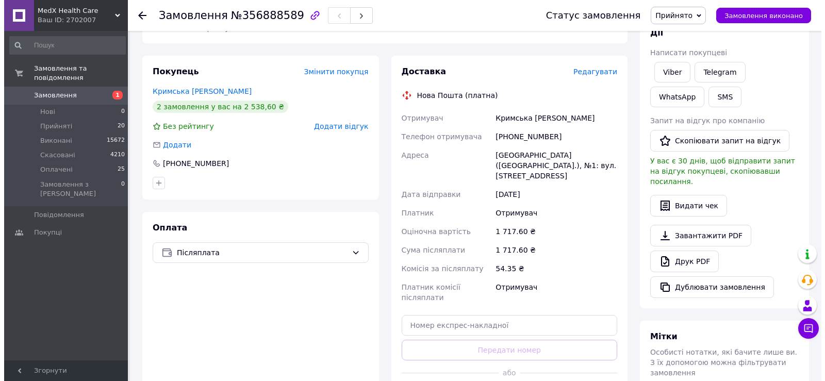
scroll to position [155, 0]
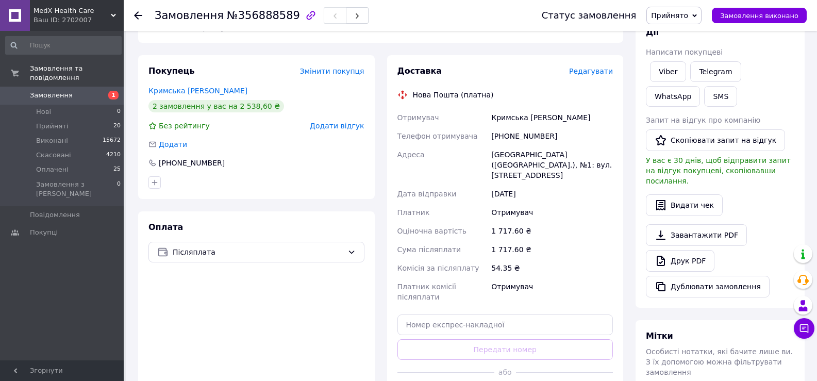
click at [578, 75] on span "Редагувати" at bounding box center [591, 71] width 44 height 8
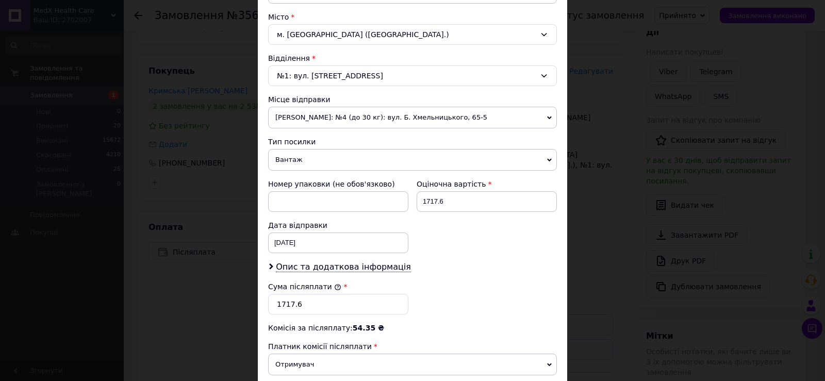
scroll to position [258, 0]
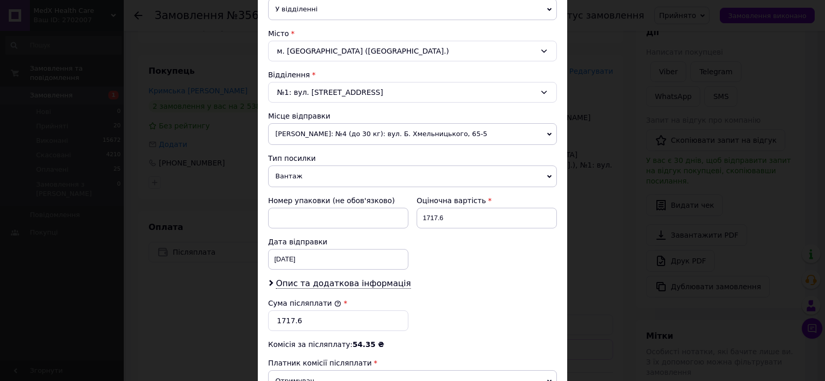
click at [400, 61] on div "м. [GEOGRAPHIC_DATA] ([GEOGRAPHIC_DATA].)" at bounding box center [412, 51] width 289 height 21
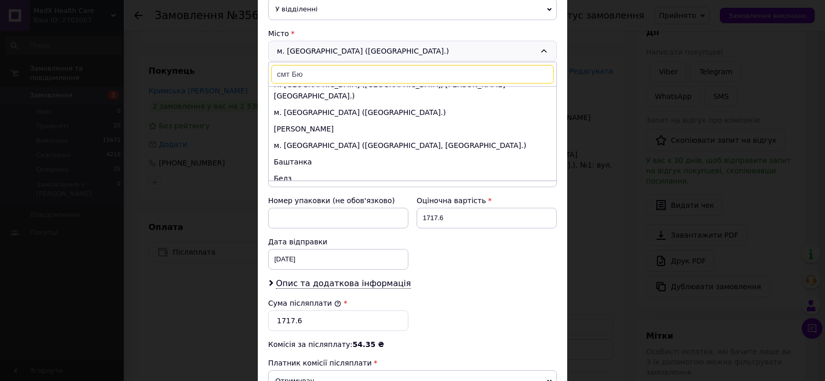
scroll to position [0, 0]
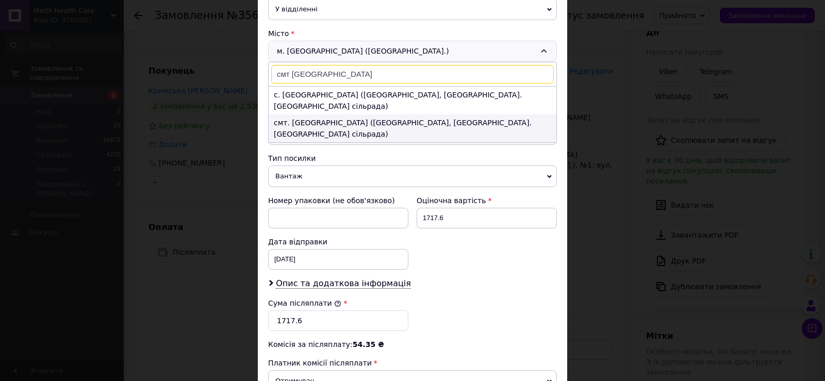
type input "смт [GEOGRAPHIC_DATA]"
click at [371, 142] on li "смт. [GEOGRAPHIC_DATA] ([GEOGRAPHIC_DATA], [GEOGRAPHIC_DATA]. [GEOGRAPHIC_DATA]…" at bounding box center [413, 128] width 288 height 28
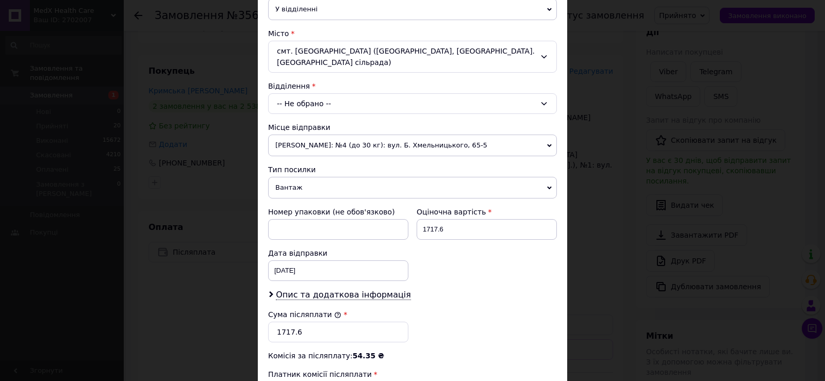
click at [370, 114] on div "-- Не обрано --" at bounding box center [412, 103] width 289 height 21
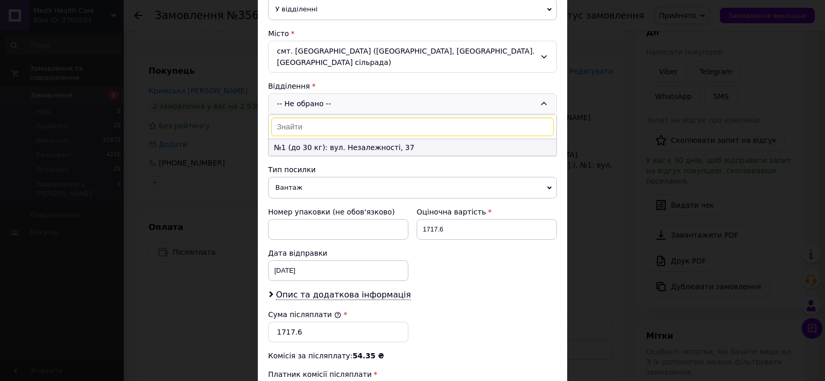
click at [352, 156] on li "№1 (до 30 кг): вул. Незалежності, 37" at bounding box center [413, 147] width 288 height 17
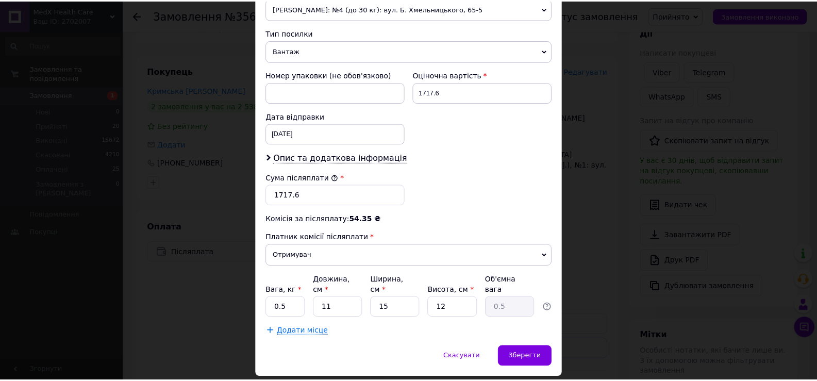
scroll to position [516, 0]
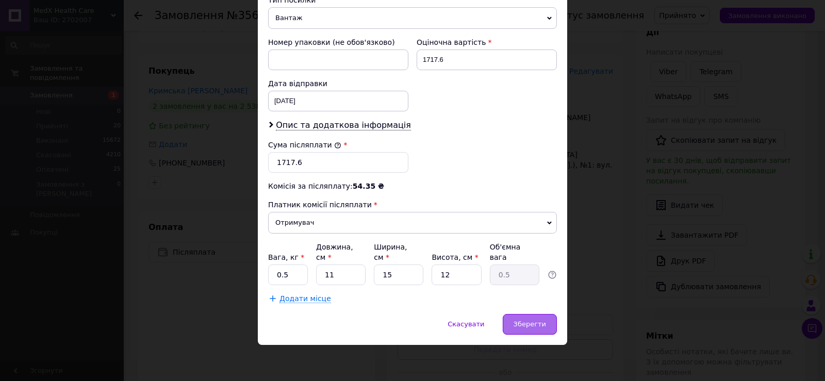
click at [525, 325] on span "Зберегти" at bounding box center [530, 324] width 32 height 8
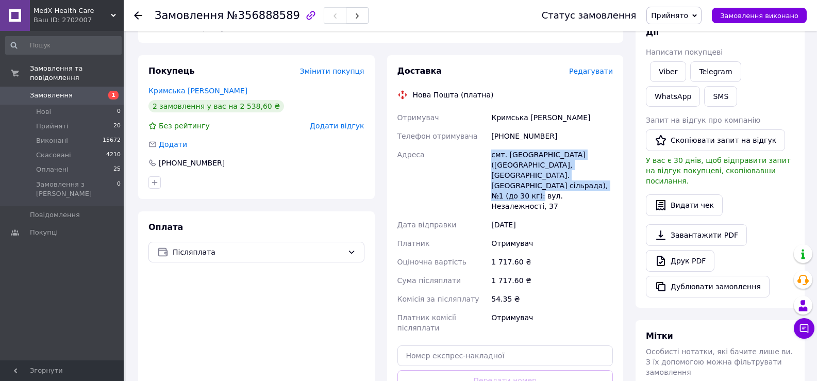
drag, startPoint x: 489, startPoint y: 186, endPoint x: 606, endPoint y: 235, distance: 126.6
click at [606, 216] on div "смт. [GEOGRAPHIC_DATA] ([GEOGRAPHIC_DATA], [GEOGRAPHIC_DATA]. [GEOGRAPHIC_DATA]…" at bounding box center [552, 180] width 126 height 70
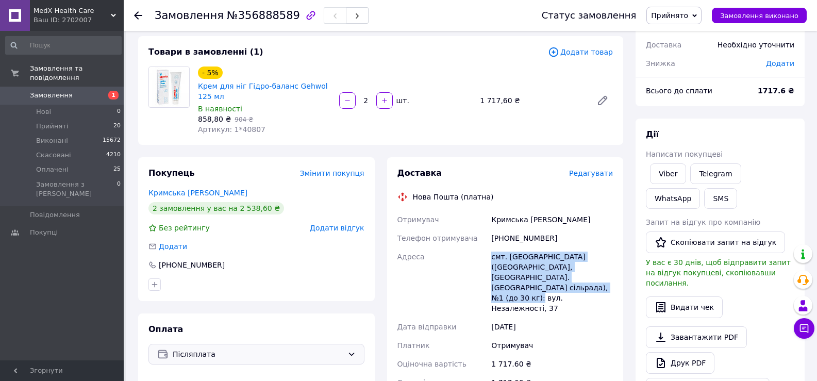
scroll to position [52, 0]
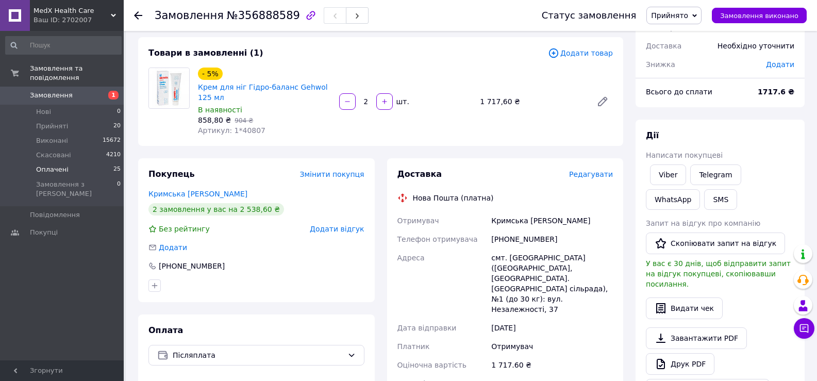
click at [50, 162] on li "Оплачені 25" at bounding box center [63, 169] width 127 height 14
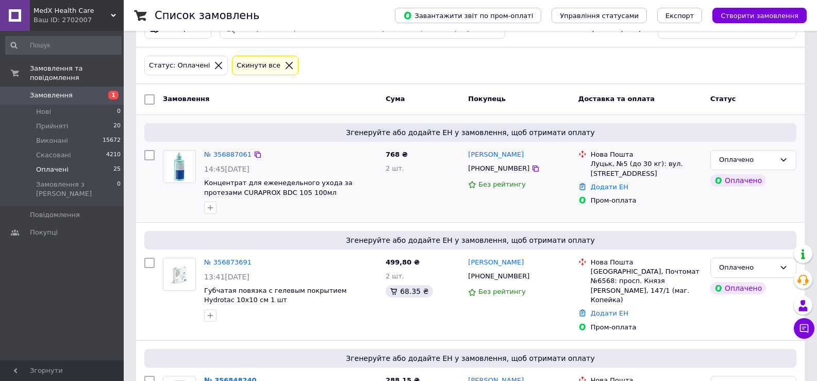
scroll to position [52, 0]
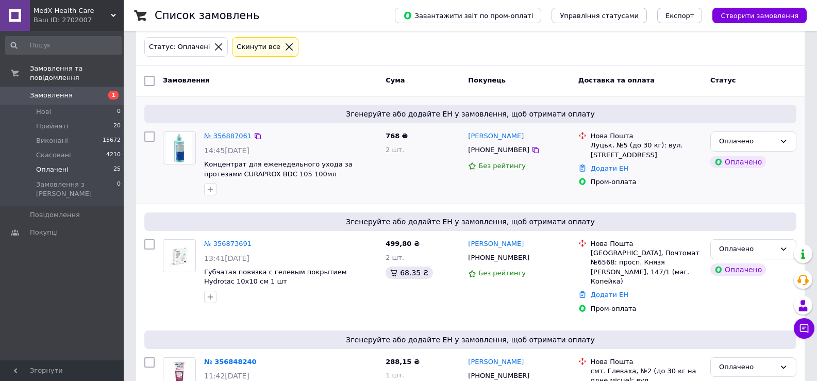
click at [217, 138] on link "№ 356887061" at bounding box center [227, 136] width 47 height 8
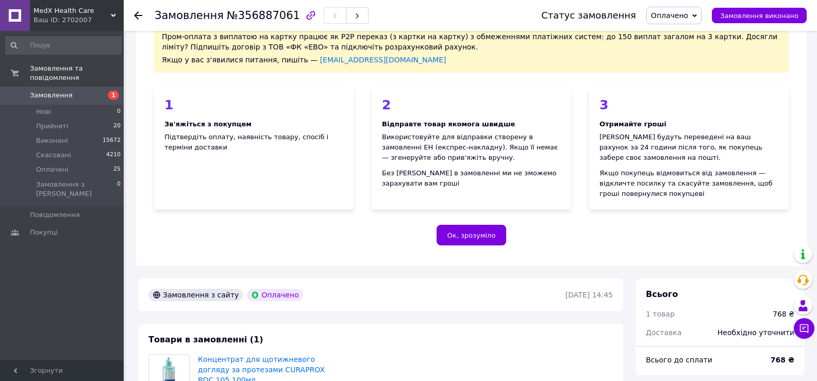
scroll to position [155, 0]
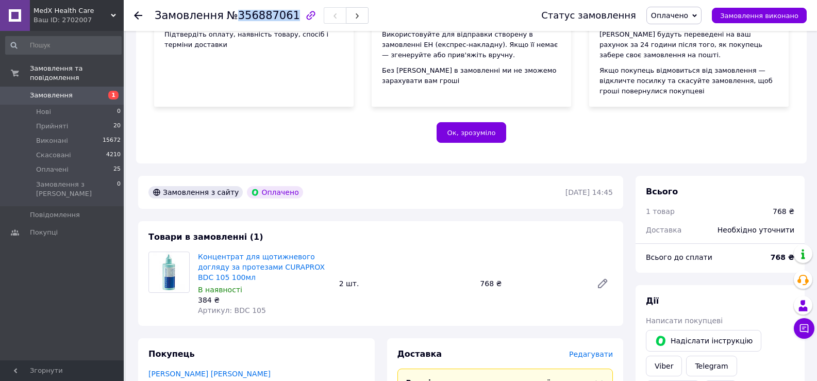
drag, startPoint x: 231, startPoint y: 13, endPoint x: 282, endPoint y: 17, distance: 51.2
click at [282, 17] on span "№356887061" at bounding box center [263, 15] width 73 height 12
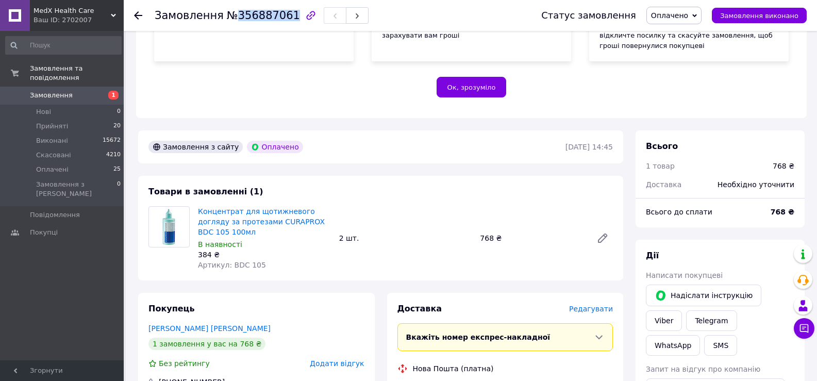
scroll to position [258, 0]
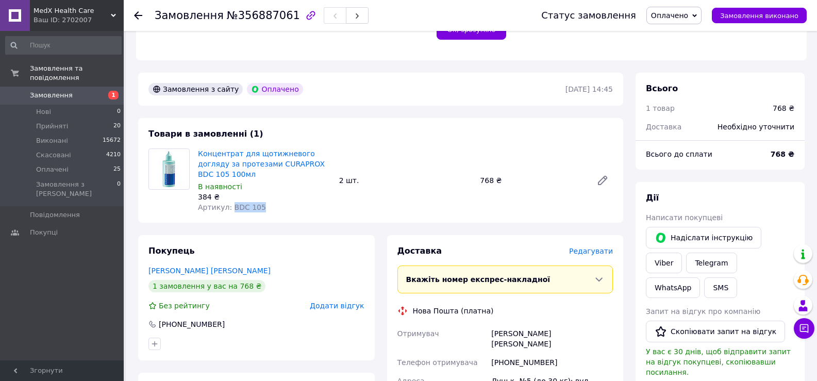
drag, startPoint x: 273, startPoint y: 244, endPoint x: 238, endPoint y: 242, distance: 34.6
click at [238, 212] on div "Артикул: BDC 105" at bounding box center [264, 207] width 133 height 10
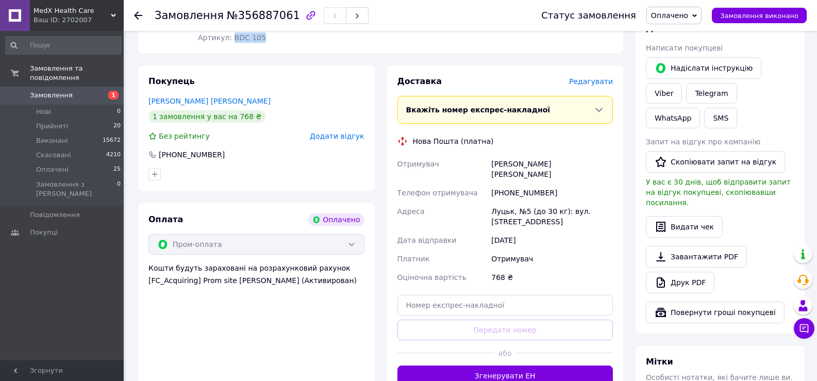
scroll to position [361, 0]
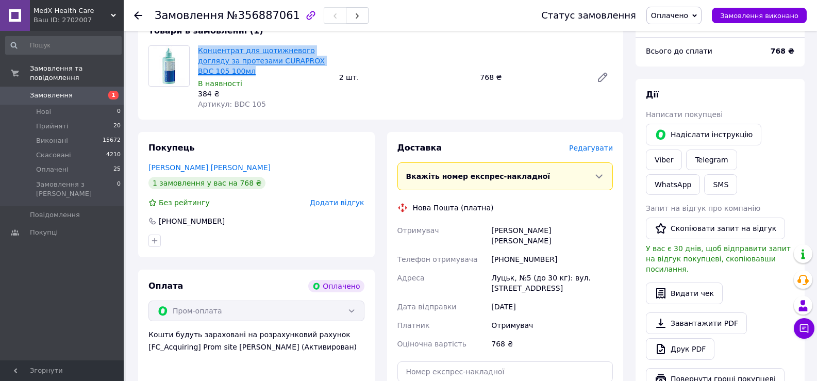
drag, startPoint x: 311, startPoint y: 99, endPoint x: 200, endPoint y: 71, distance: 114.9
click at [200, 71] on span "Концентрат для щотижневого догляду за протезами CURAPROX BDC 105 100мл" at bounding box center [264, 60] width 133 height 31
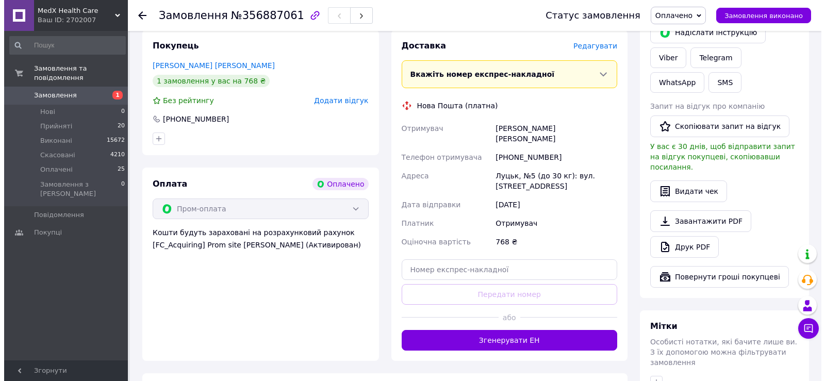
scroll to position [464, 0]
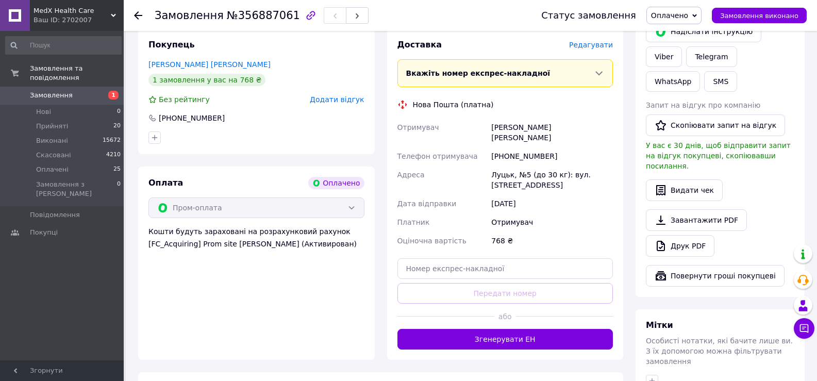
click at [594, 49] on span "Редагувати" at bounding box center [591, 45] width 44 height 8
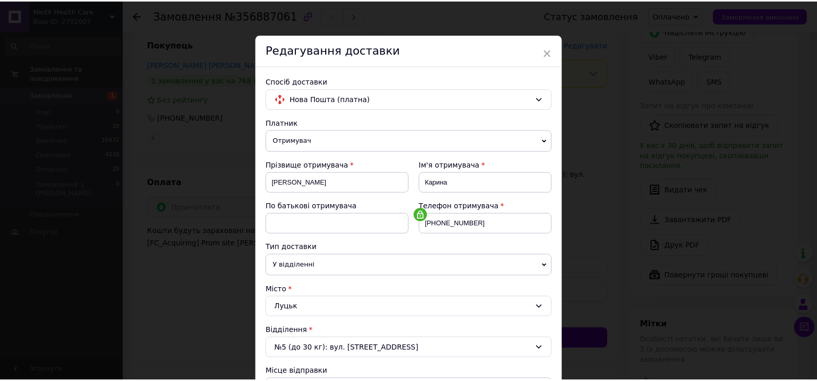
scroll to position [0, 0]
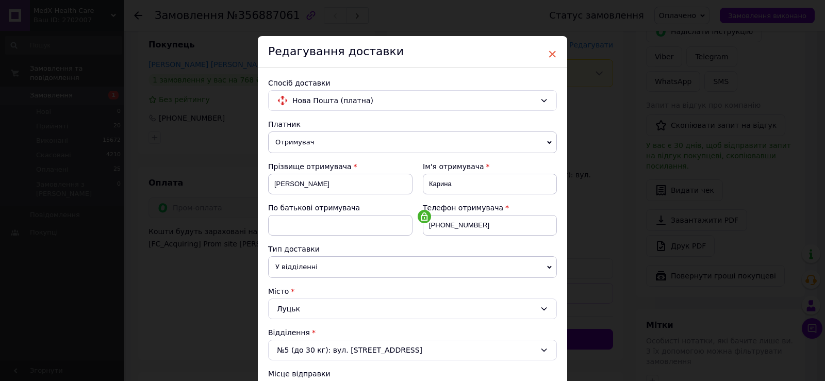
click at [553, 55] on span "×" at bounding box center [552, 54] width 9 height 18
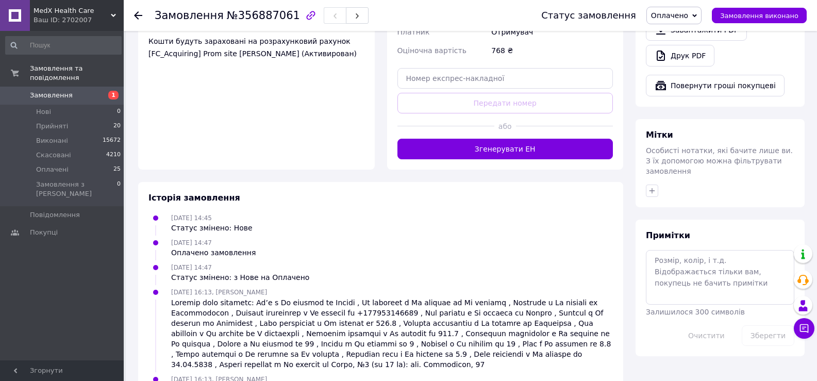
scroll to position [670, 0]
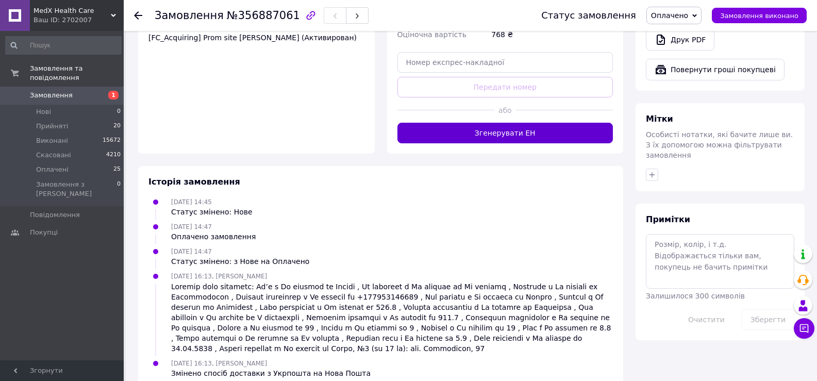
click at [496, 143] on button "Згенерувати ЕН" at bounding box center [506, 133] width 216 height 21
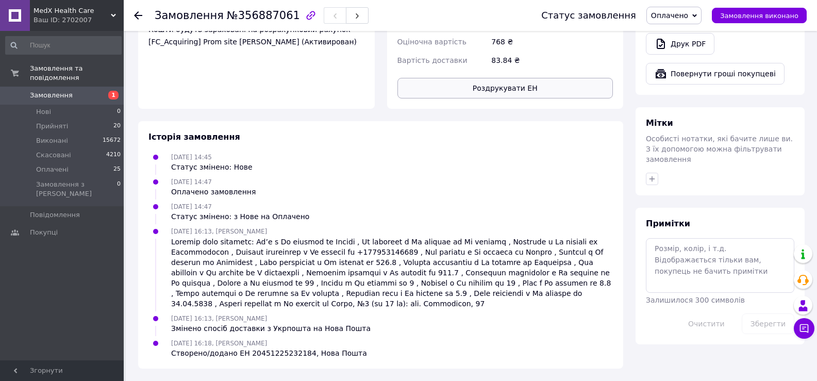
click at [473, 98] on button "Роздрукувати ЕН" at bounding box center [506, 88] width 216 height 21
click at [53, 244] on div "Замовлення та повідомлення Замовлення 1 Нові 0 Прийняті 20 Виконані 15672 Скасо…" at bounding box center [63, 197] width 127 height 333
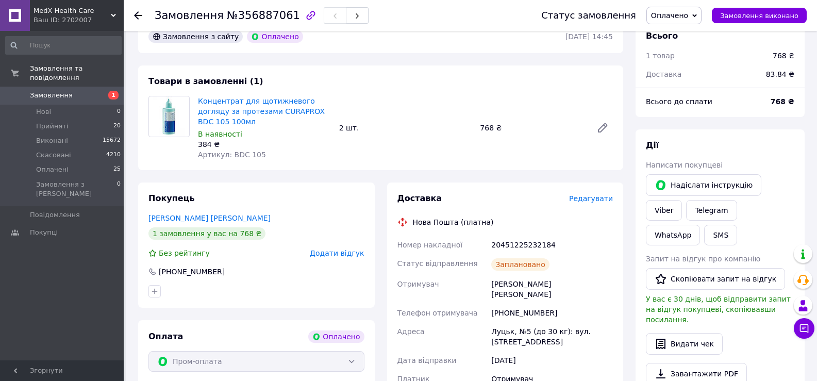
scroll to position [309, 0]
drag, startPoint x: 490, startPoint y: 291, endPoint x: 565, endPoint y: 290, distance: 74.3
click at [565, 255] on div "20451225232184" at bounding box center [552, 246] width 126 height 19
click at [142, 15] on div at bounding box center [144, 15] width 21 height 31
click at [140, 14] on icon at bounding box center [138, 15] width 8 height 8
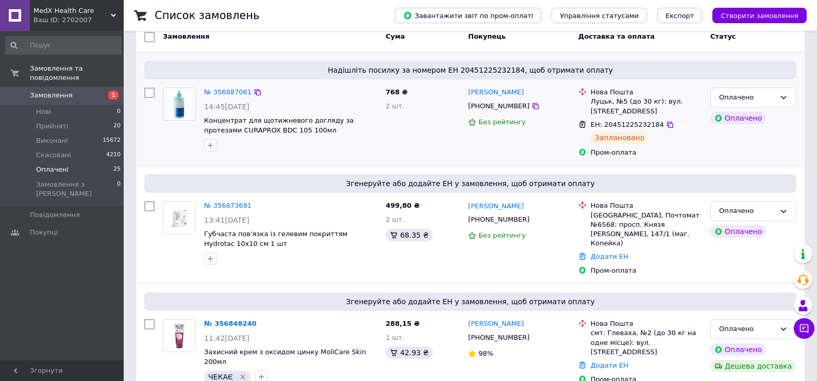
scroll to position [103, 0]
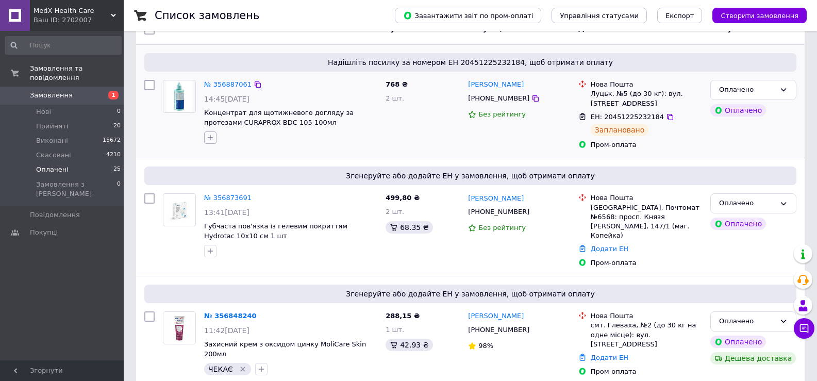
click at [210, 142] on icon "button" at bounding box center [210, 138] width 8 height 8
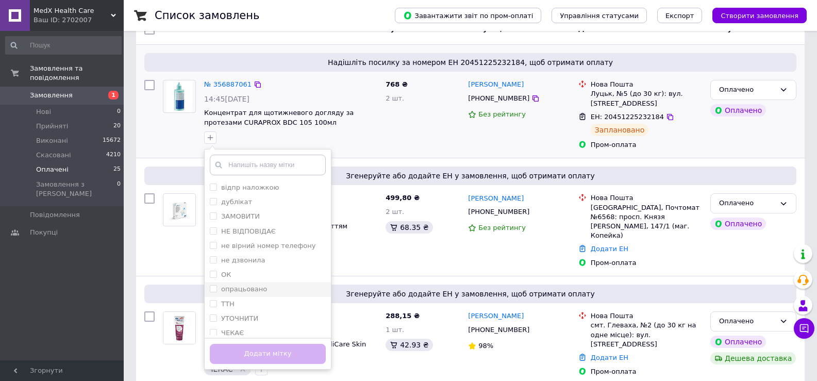
click at [226, 289] on li "опрацьовано" at bounding box center [268, 289] width 126 height 14
checkbox input "true"
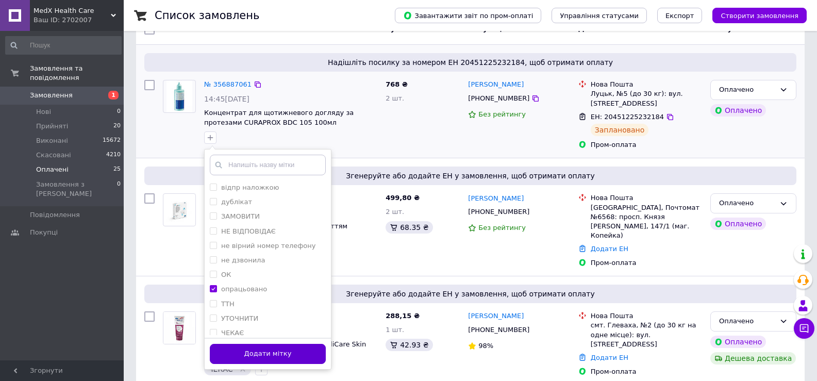
click at [240, 355] on button "Додати мітку" at bounding box center [268, 354] width 116 height 20
